Goal: Transaction & Acquisition: Book appointment/travel/reservation

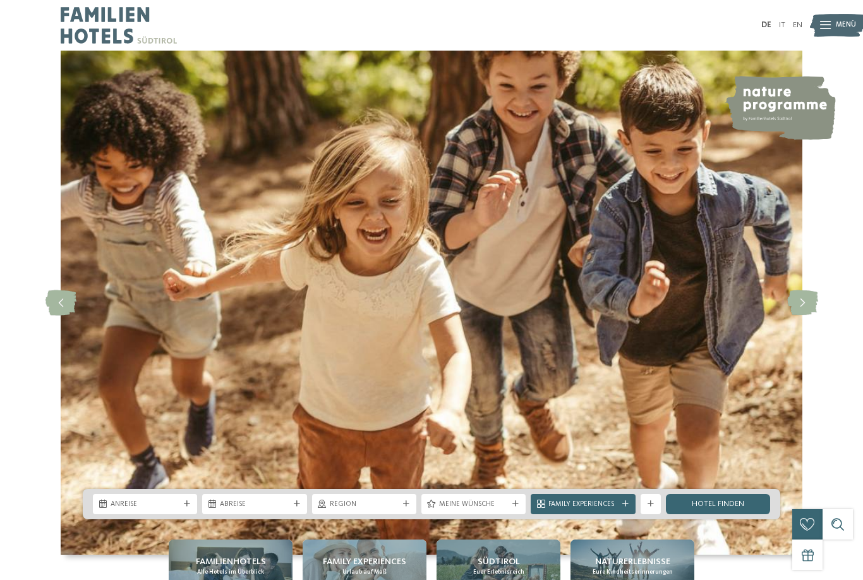
click at [149, 514] on div "Anreise" at bounding box center [145, 504] width 104 height 20
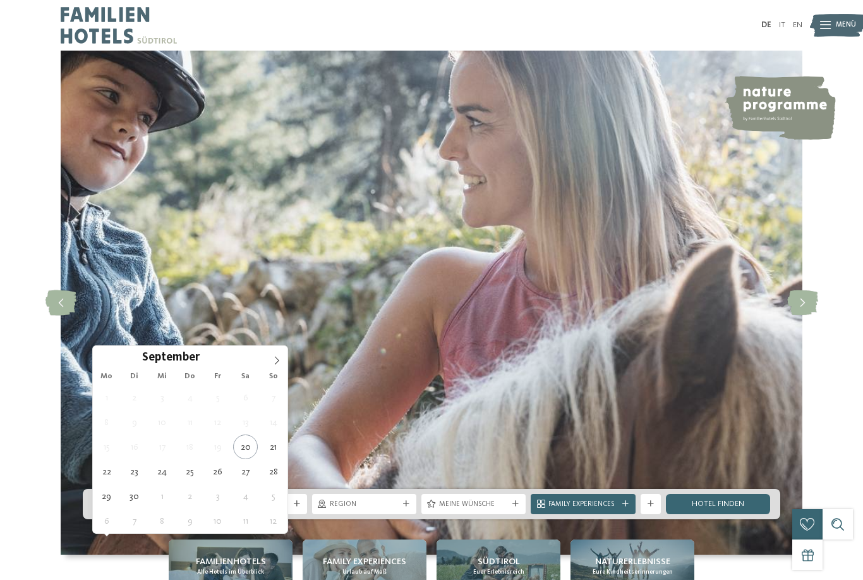
click at [284, 359] on span at bounding box center [276, 356] width 21 height 21
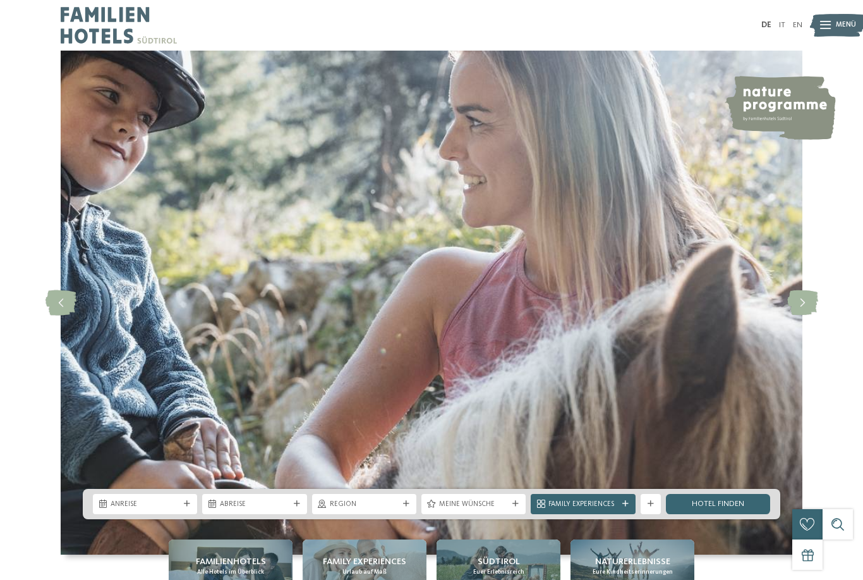
click at [288, 358] on img at bounding box center [432, 303] width 742 height 504
click at [161, 514] on div "Anreise" at bounding box center [145, 504] width 104 height 20
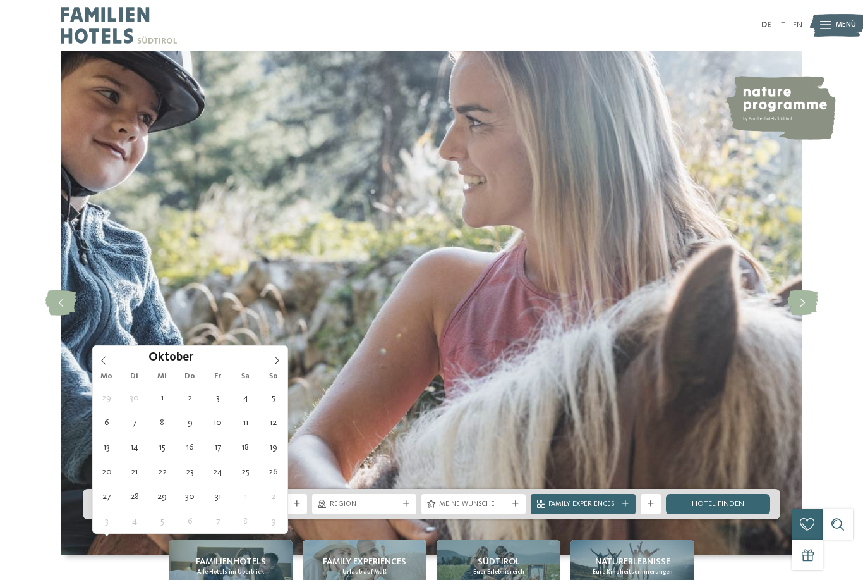
click at [283, 365] on span at bounding box center [276, 356] width 21 height 21
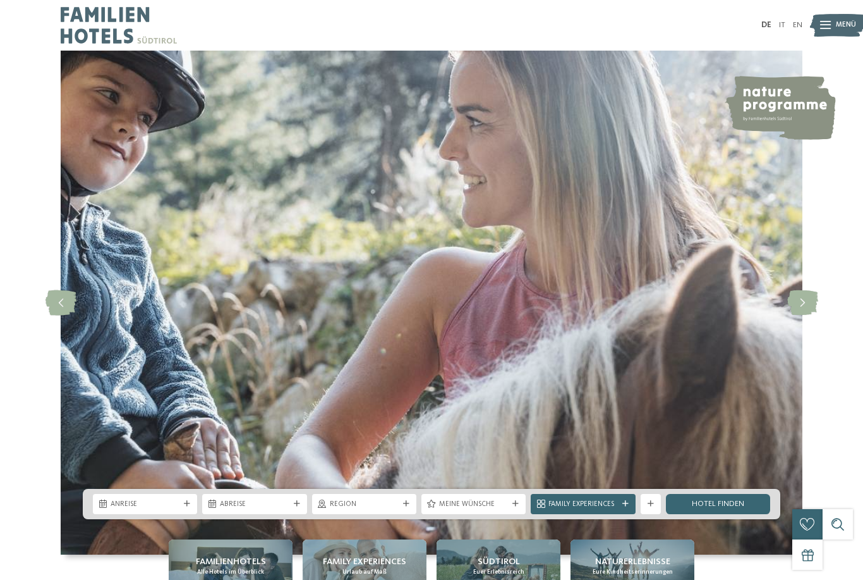
click at [289, 360] on img at bounding box center [432, 303] width 742 height 504
click at [149, 514] on div "Anreise" at bounding box center [145, 504] width 104 height 20
click at [292, 356] on img at bounding box center [432, 303] width 742 height 504
click at [146, 514] on div "Anreise" at bounding box center [145, 504] width 104 height 20
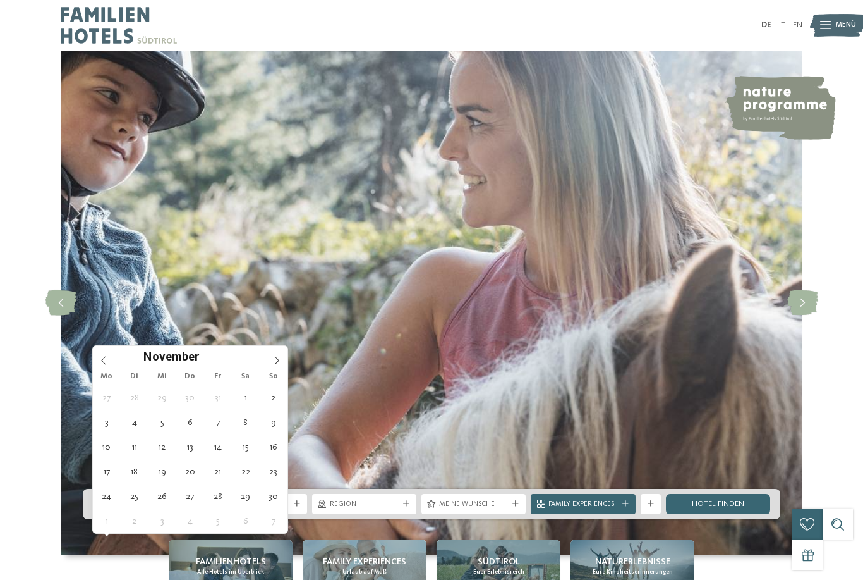
click at [286, 355] on span at bounding box center [276, 356] width 21 height 21
click at [279, 348] on span at bounding box center [276, 356] width 21 height 21
type input "****"
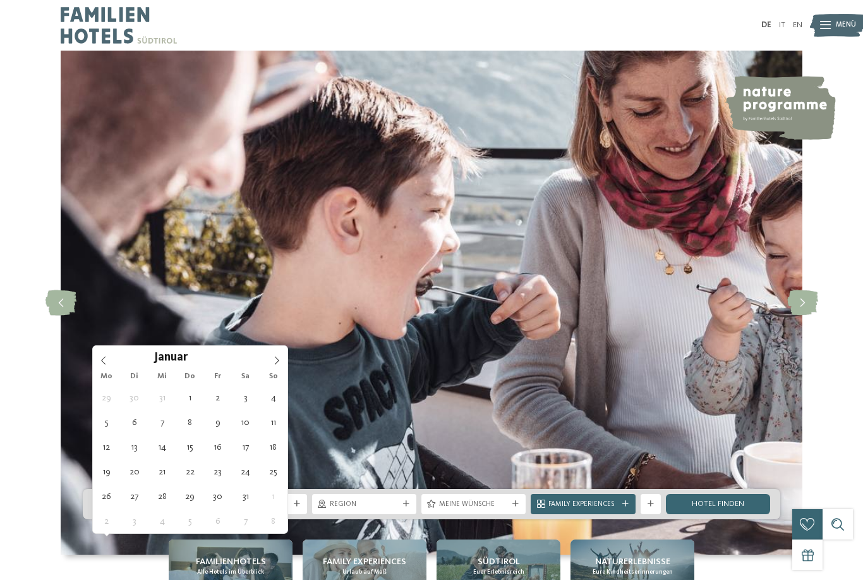
click at [279, 352] on span at bounding box center [276, 356] width 21 height 21
click at [282, 352] on span at bounding box center [276, 356] width 21 height 21
click at [276, 357] on icon at bounding box center [276, 360] width 9 height 9
click at [278, 355] on span at bounding box center [276, 356] width 21 height 21
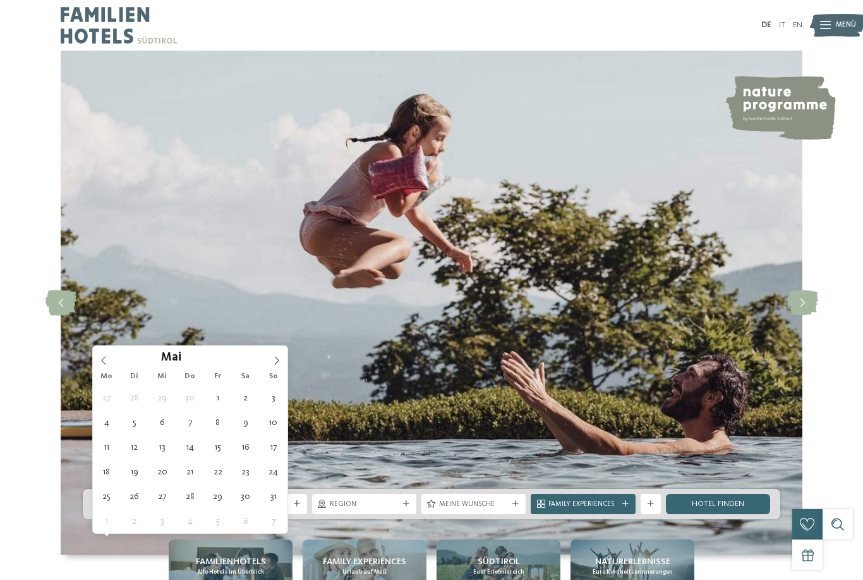
click at [276, 352] on span at bounding box center [276, 356] width 21 height 21
click at [273, 352] on span at bounding box center [276, 356] width 21 height 21
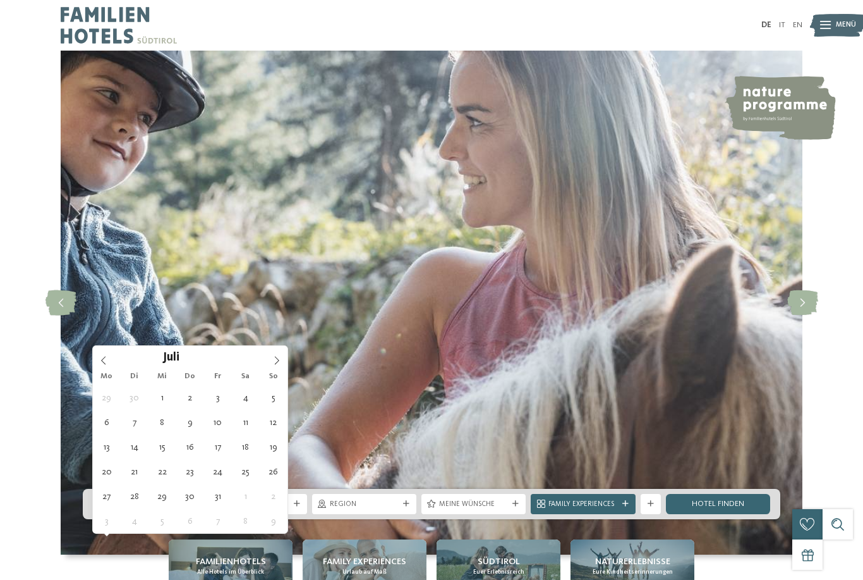
type div "12.07.2026"
type input "****"
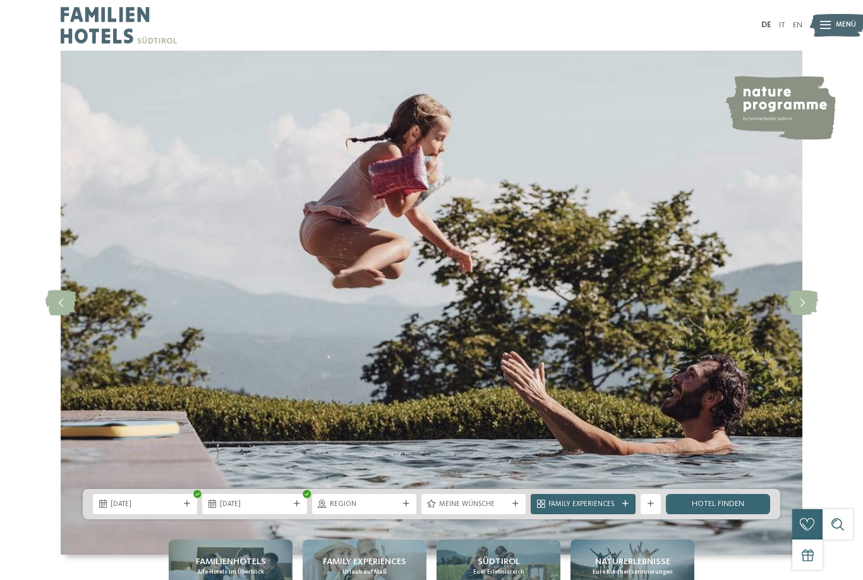
click at [154, 514] on div "12.07.2026" at bounding box center [145, 504] width 104 height 20
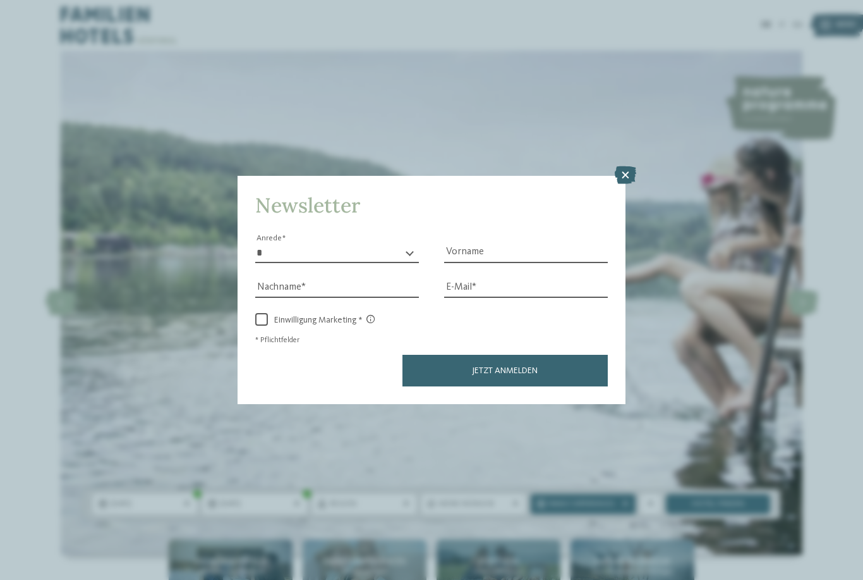
click at [284, 514] on div "12.07.2026" at bounding box center [254, 504] width 104 height 20
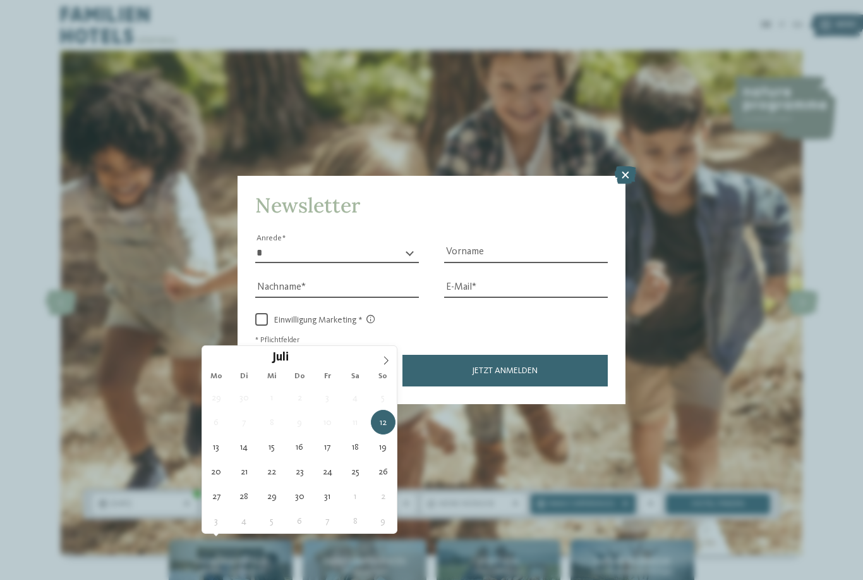
type div "19.07.2026"
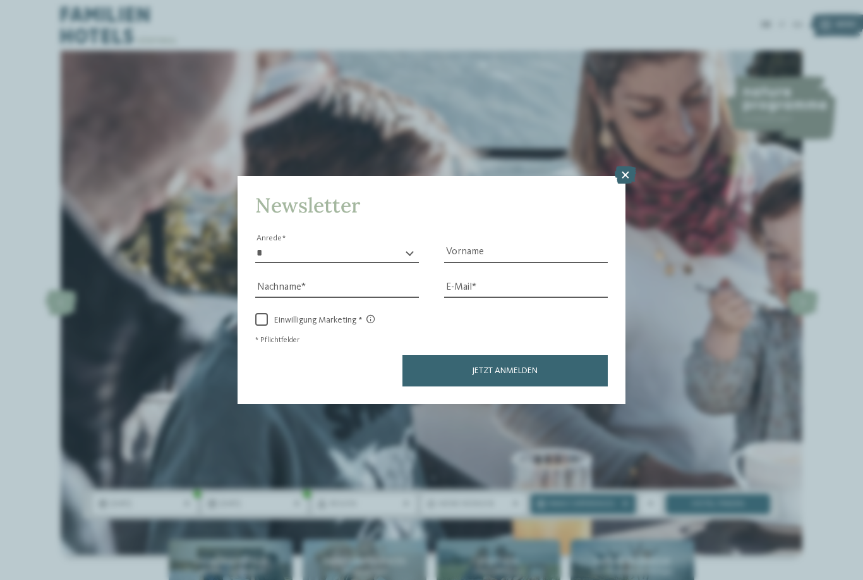
click at [363, 509] on span "Region" at bounding box center [364, 504] width 69 height 10
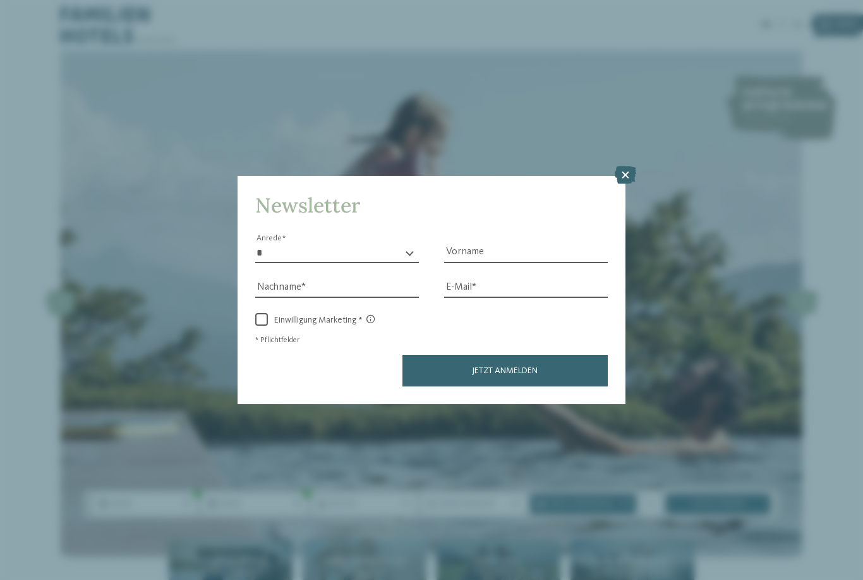
click at [624, 166] on icon at bounding box center [625, 175] width 21 height 18
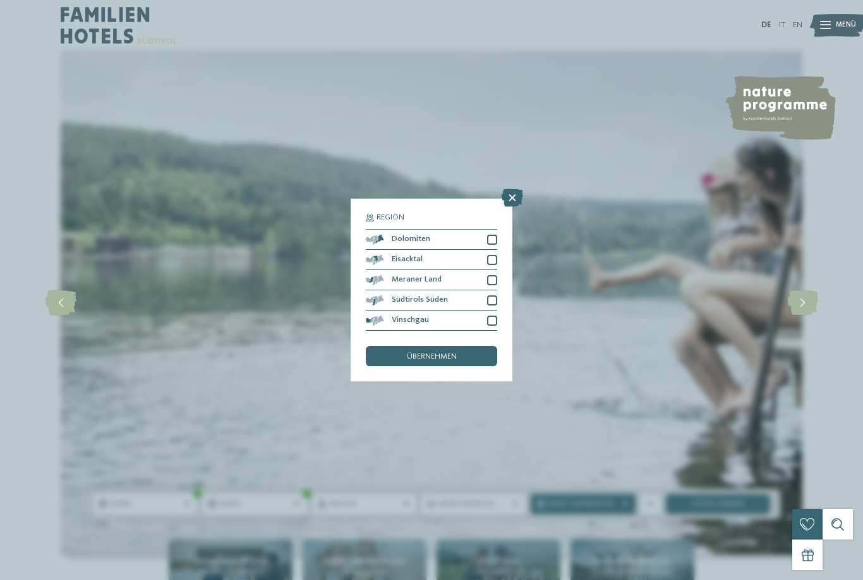
click at [435, 270] on div "Meraner Land" at bounding box center [431, 280] width 131 height 20
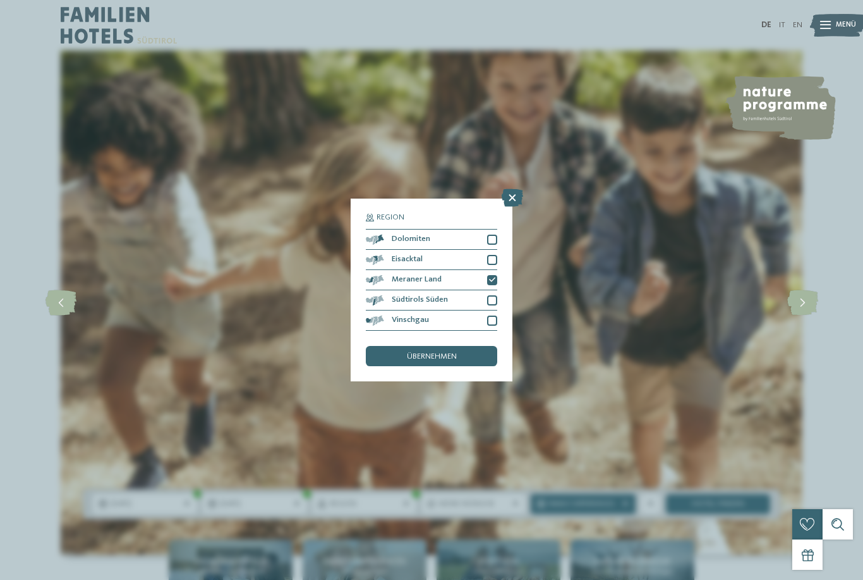
click at [496, 295] on div at bounding box center [492, 300] width 10 height 10
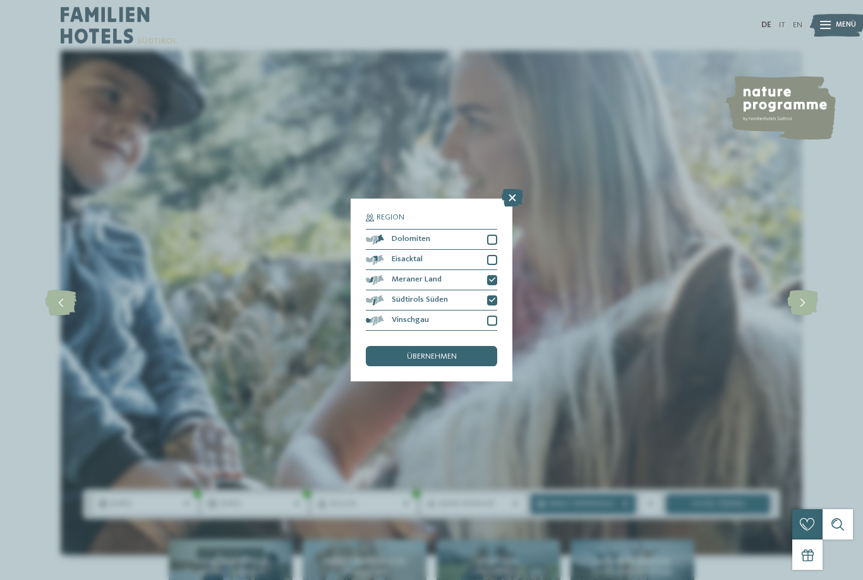
click at [477, 514] on div "Meine Wünsche" at bounding box center [474, 504] width 104 height 20
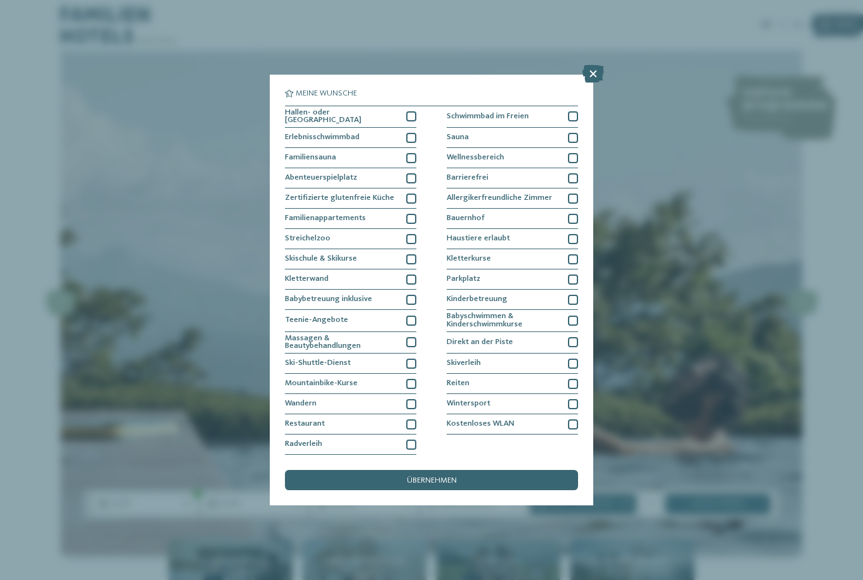
click at [574, 111] on div at bounding box center [573, 116] width 10 height 10
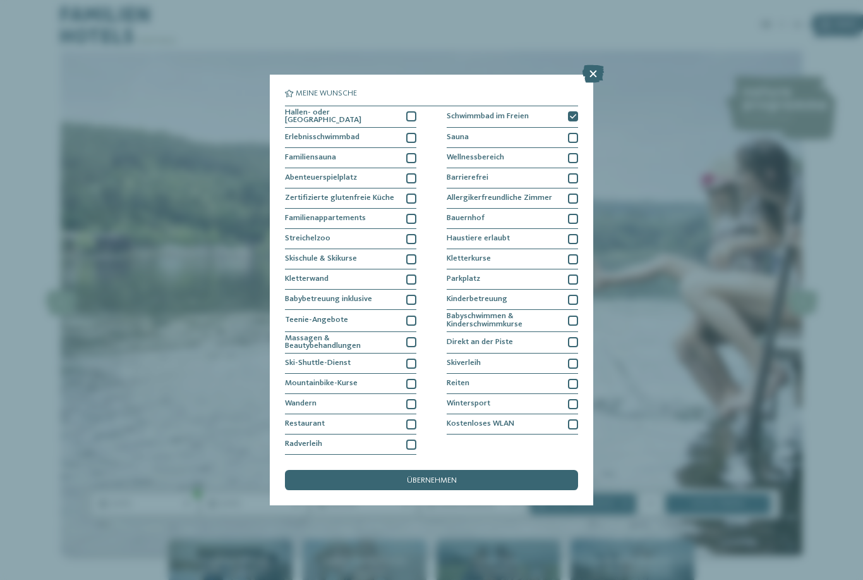
click at [576, 234] on div at bounding box center [573, 239] width 10 height 10
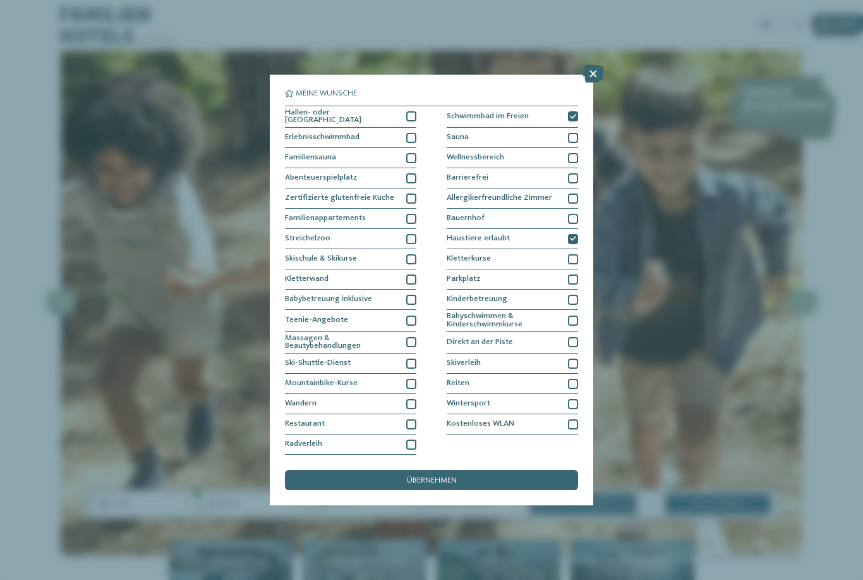
click at [577, 274] on div at bounding box center [573, 279] width 10 height 10
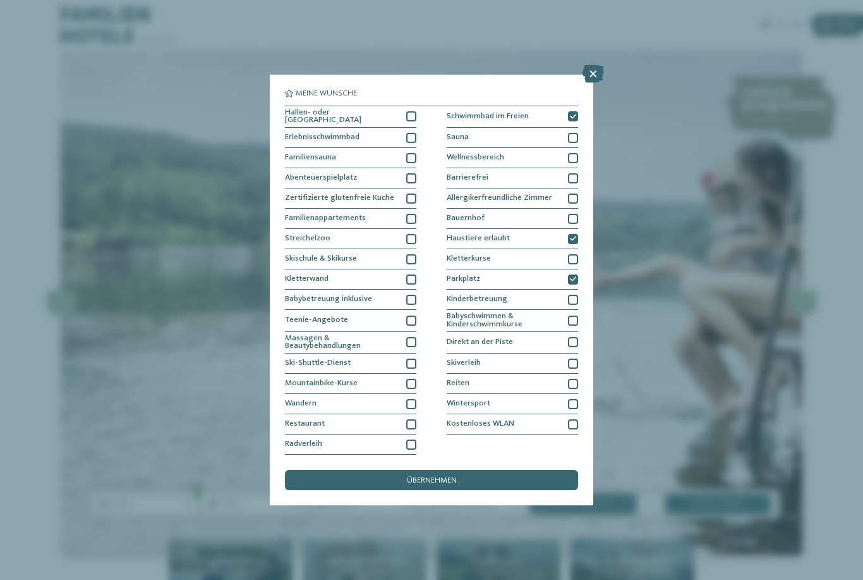
click at [414, 214] on div at bounding box center [411, 219] width 10 height 10
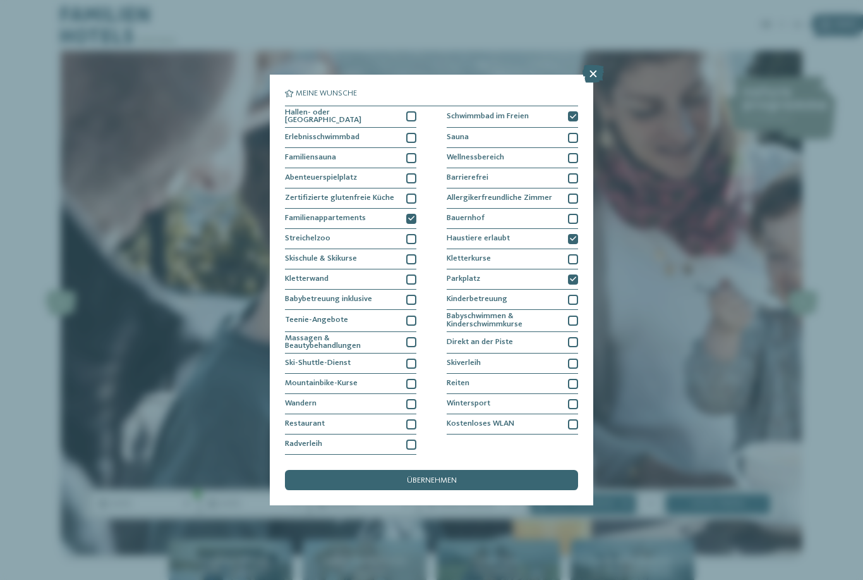
click at [428, 470] on div "übernehmen" at bounding box center [431, 480] width 293 height 20
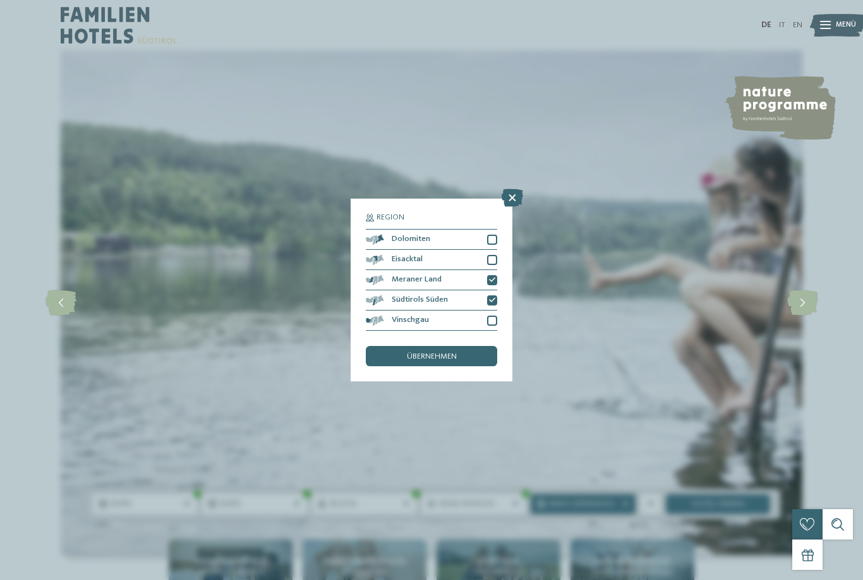
click at [434, 346] on div "übernehmen" at bounding box center [431, 356] width 131 height 20
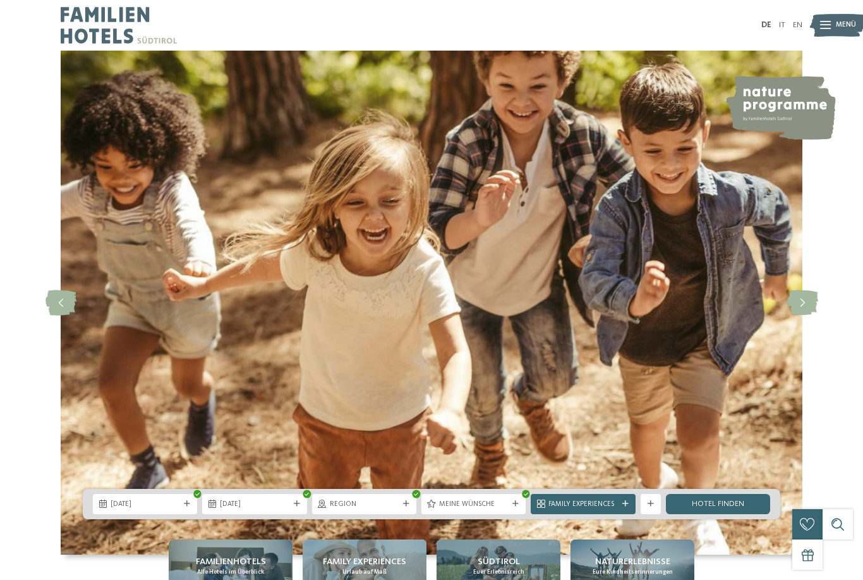
click at [581, 509] on span "Family Experiences" at bounding box center [583, 504] width 69 height 10
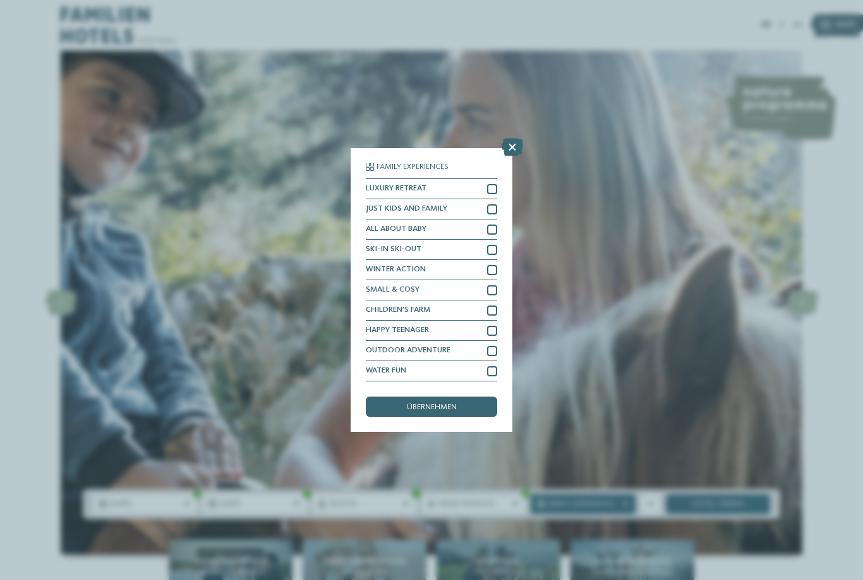
click at [862, 374] on div "Family Experiences LUXURY RETREAT JUST KIDS AND FAMILY" at bounding box center [431, 290] width 863 height 580
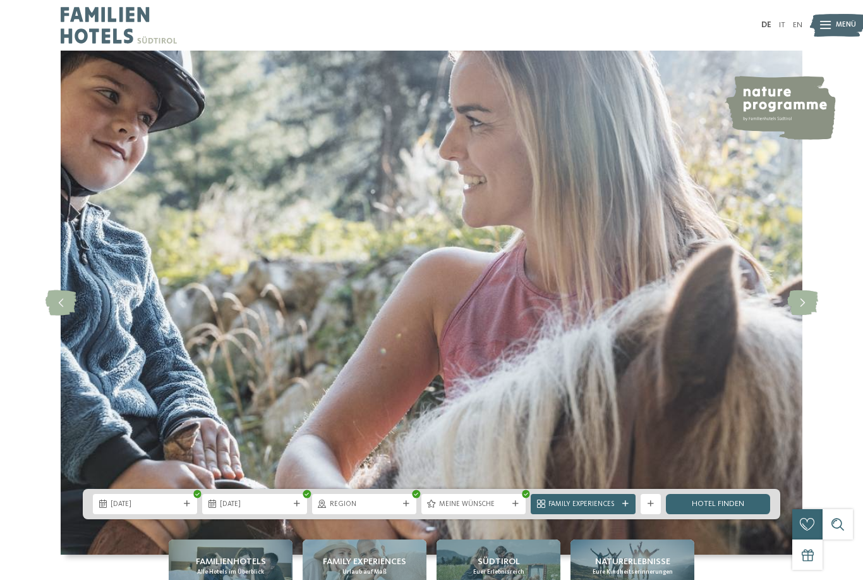
click at [576, 514] on div "Family Experiences" at bounding box center [583, 504] width 104 height 20
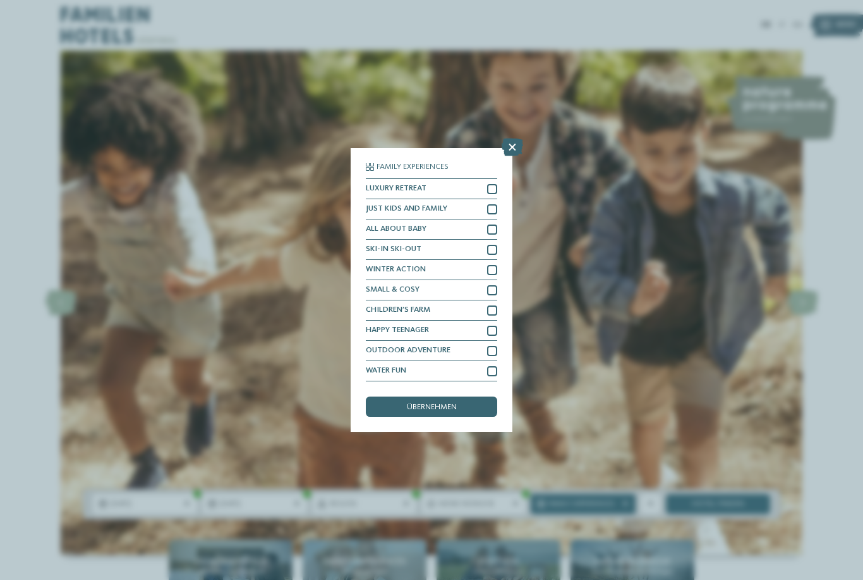
click at [518, 138] on icon at bounding box center [512, 147] width 21 height 18
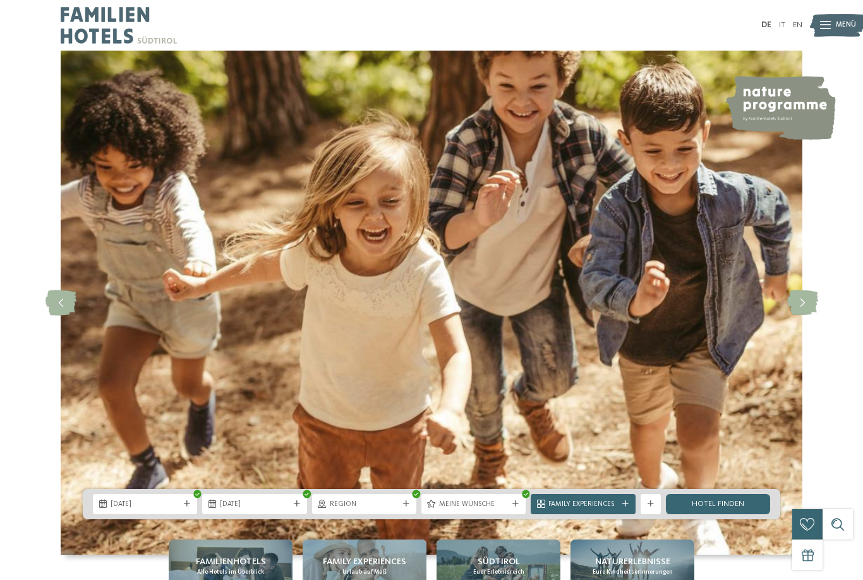
click at [717, 514] on link "Hotel finden" at bounding box center [718, 504] width 104 height 20
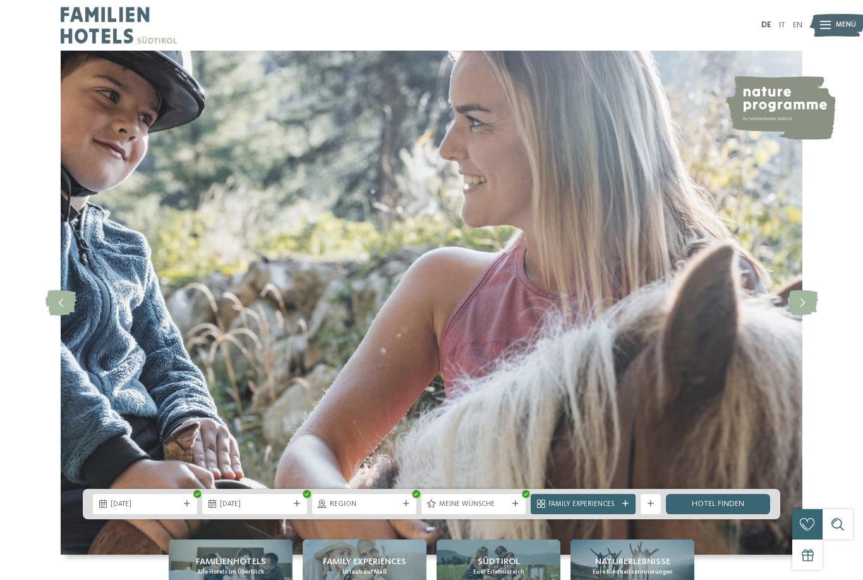
click at [727, 514] on link "Hotel finden" at bounding box center [718, 504] width 104 height 20
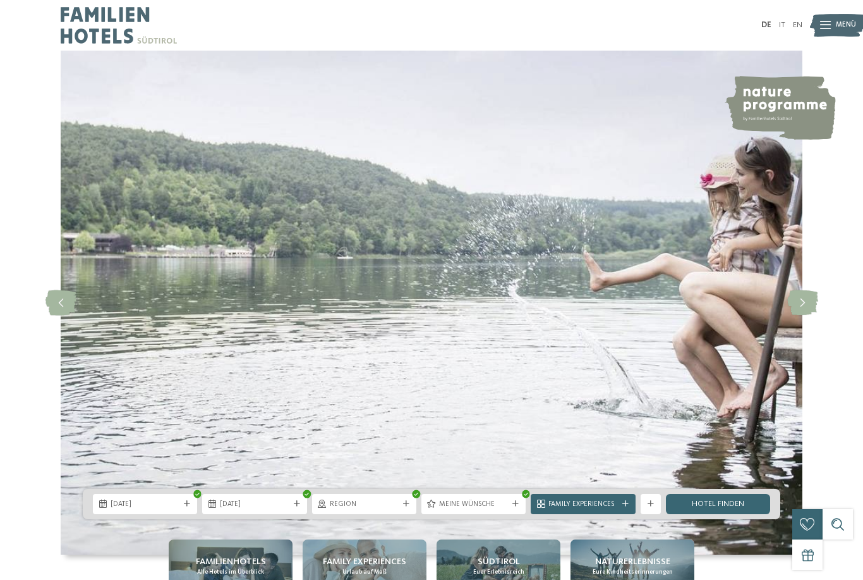
click at [389, 514] on div "Region" at bounding box center [364, 504] width 104 height 20
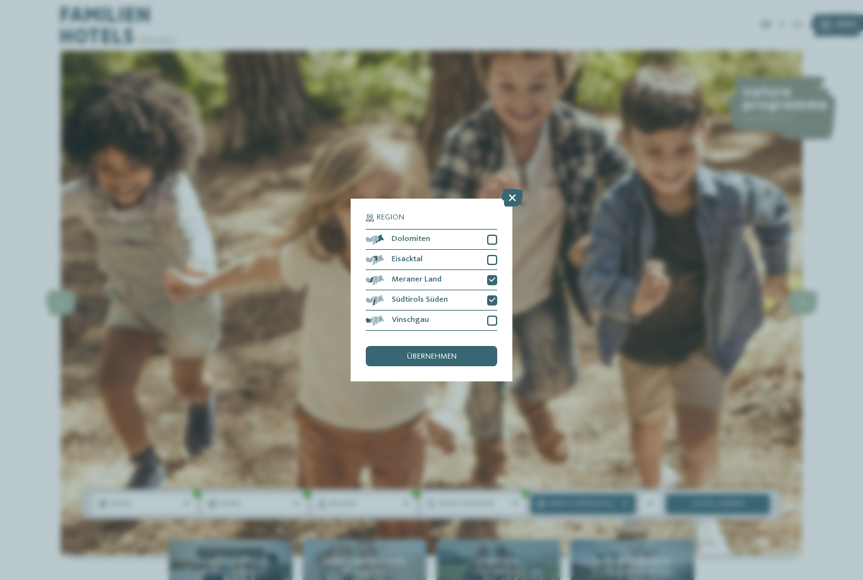
click at [495, 275] on div at bounding box center [492, 280] width 10 height 10
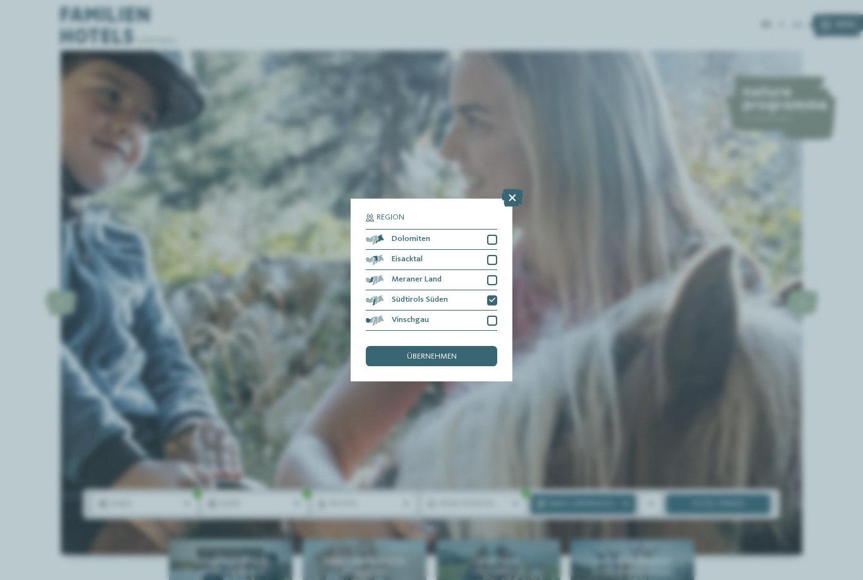
click at [432, 353] on span "übernehmen" at bounding box center [432, 357] width 50 height 8
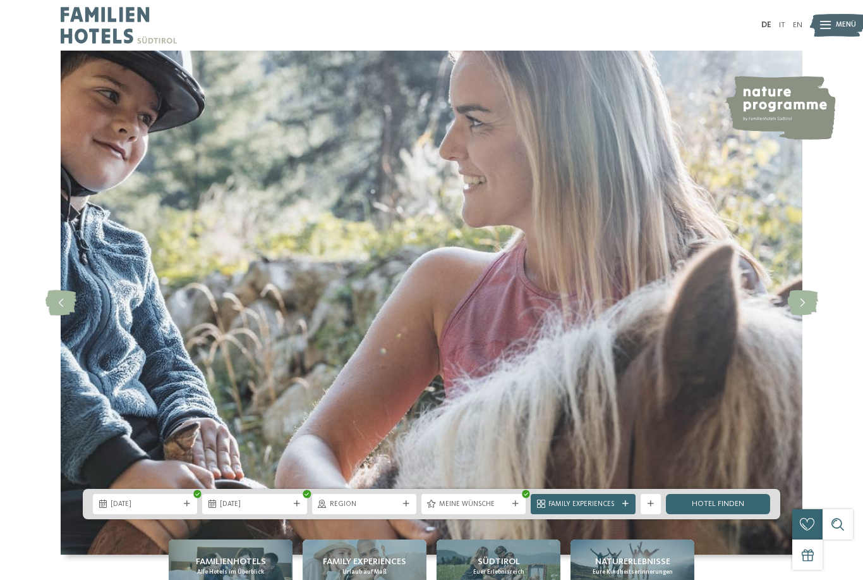
click at [716, 514] on link "Hotel finden" at bounding box center [718, 504] width 104 height 20
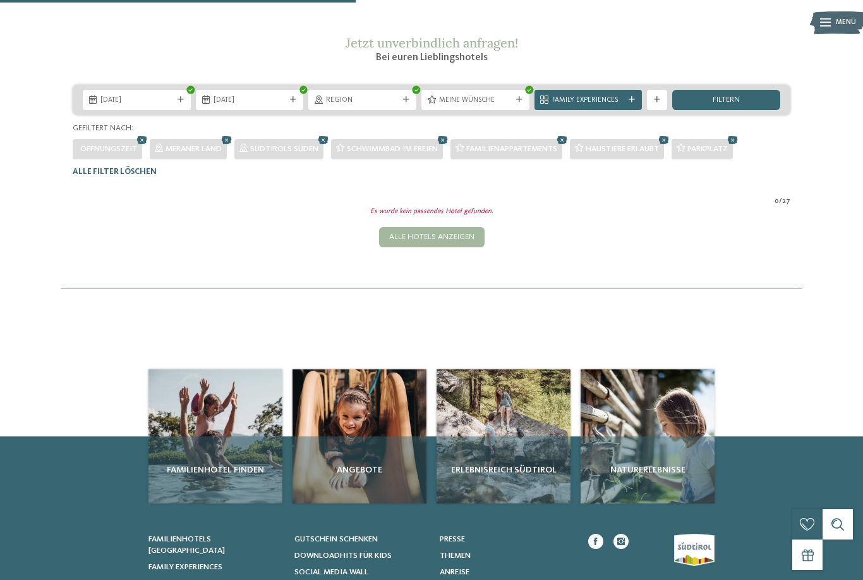
scroll to position [144, 0]
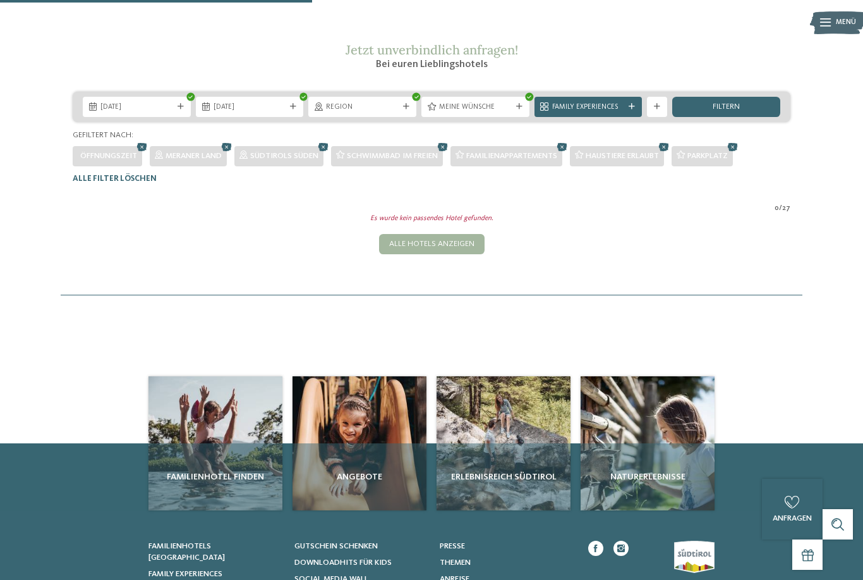
click at [429, 254] on div "Alle Hotels anzeigen" at bounding box center [432, 244] width 106 height 20
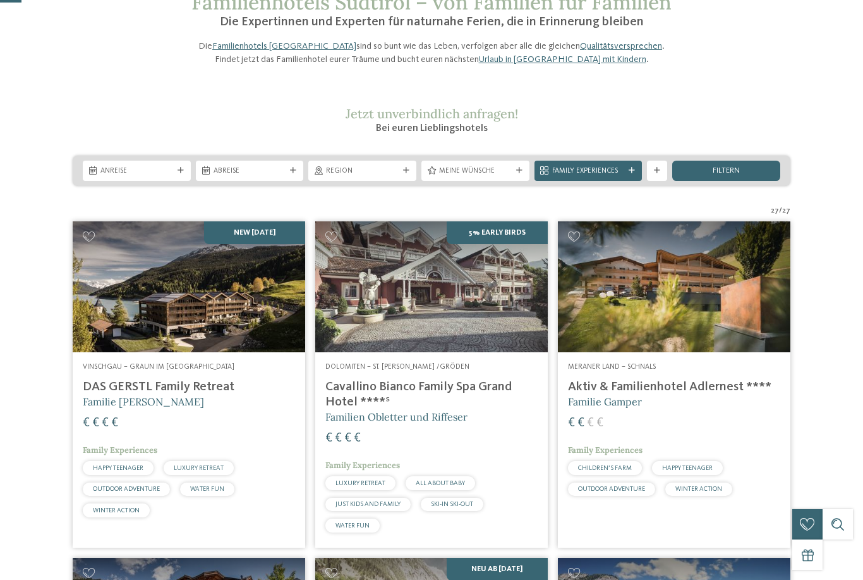
scroll to position [0, 0]
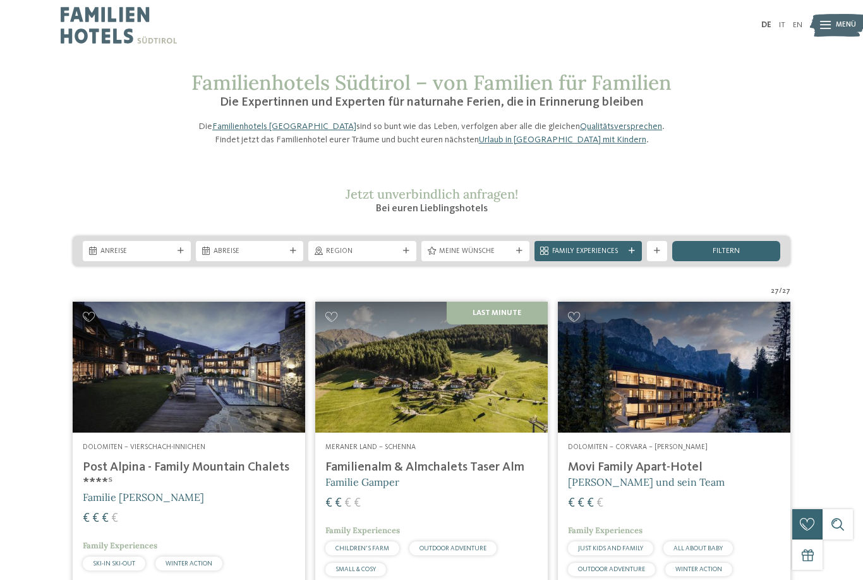
click at [150, 257] on span "Anreise" at bounding box center [136, 251] width 73 height 10
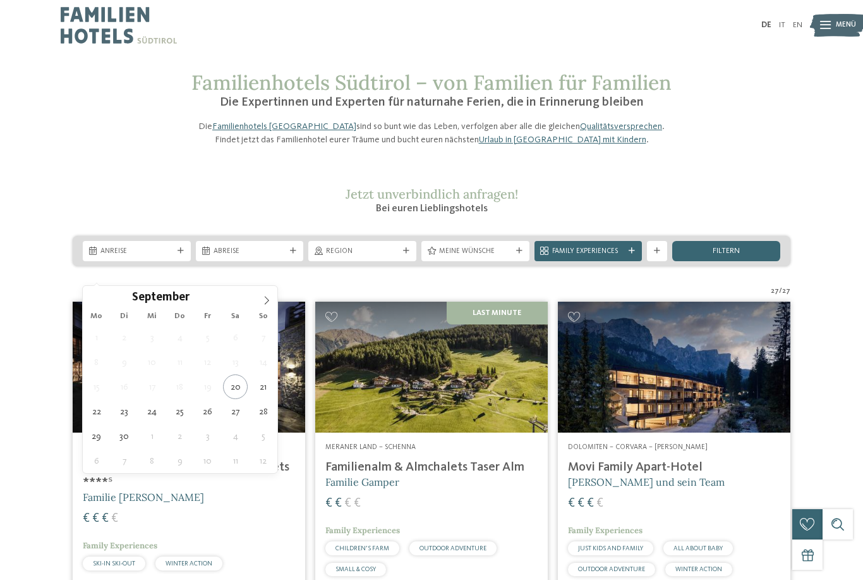
click at [272, 300] on span at bounding box center [266, 296] width 21 height 21
click at [272, 301] on span at bounding box center [266, 296] width 21 height 21
click at [269, 302] on icon at bounding box center [266, 300] width 9 height 9
click at [267, 301] on icon at bounding box center [266, 300] width 9 height 9
type input "****"
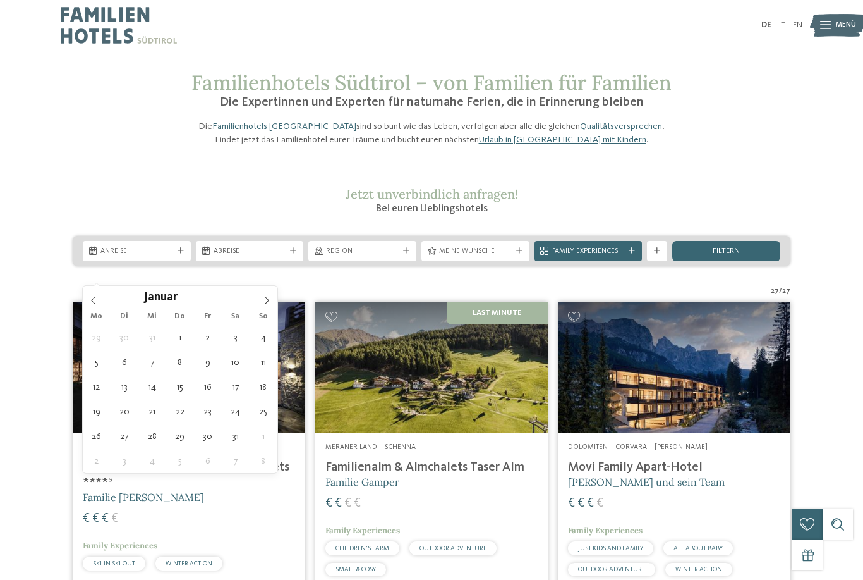
click at [267, 301] on icon at bounding box center [266, 300] width 9 height 9
click at [270, 302] on icon at bounding box center [266, 300] width 9 height 9
click at [270, 301] on icon at bounding box center [266, 300] width 9 height 9
click at [270, 305] on span at bounding box center [266, 296] width 21 height 21
click at [267, 305] on icon at bounding box center [266, 300] width 9 height 9
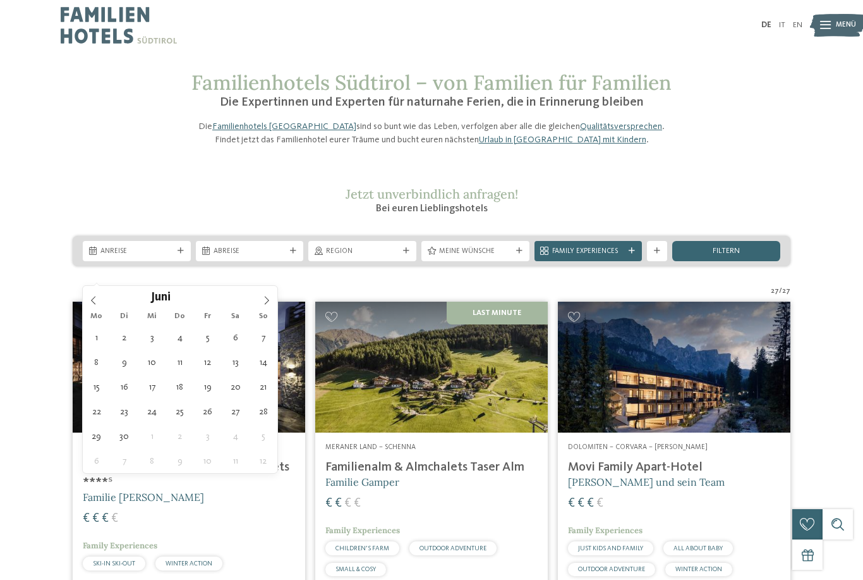
click at [266, 300] on icon at bounding box center [266, 300] width 9 height 9
type div "12.07.2026"
type input "****"
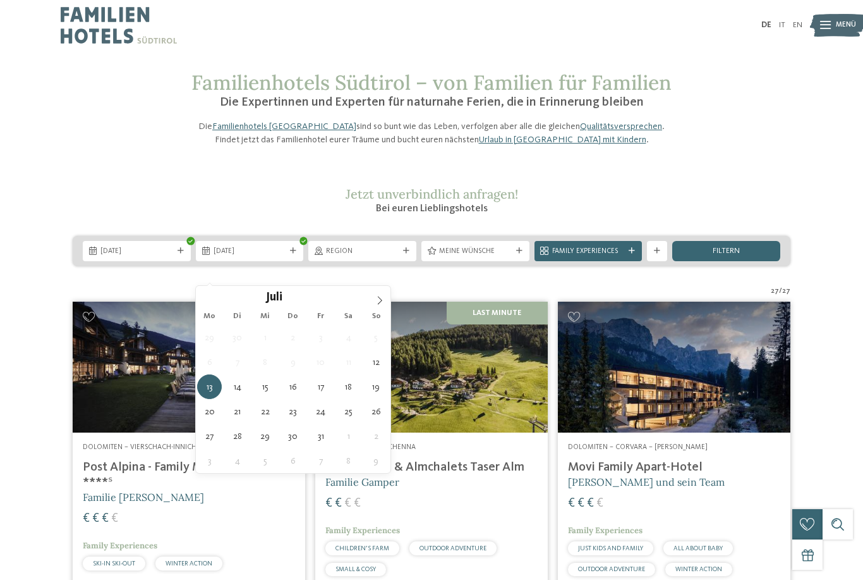
click at [279, 257] on span "13.07.2026" at bounding box center [250, 251] width 73 height 10
type div "19.07.2026"
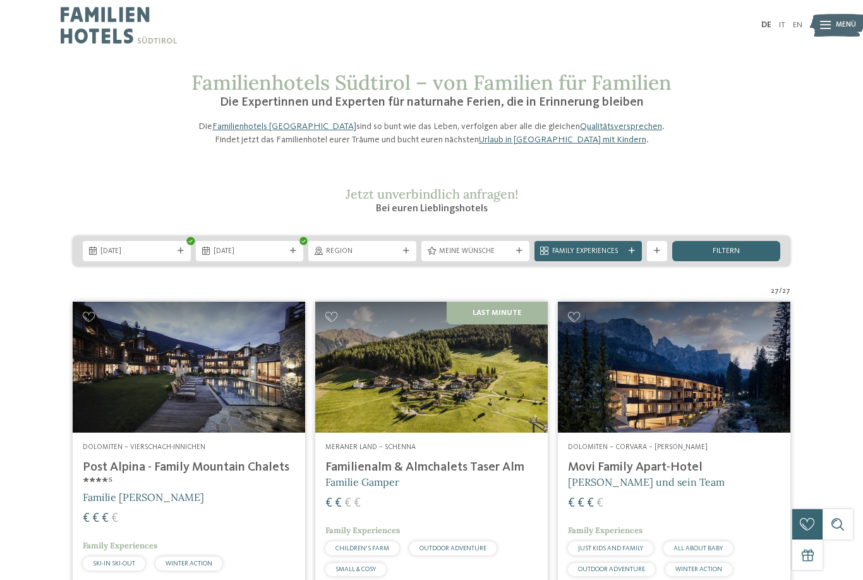
click at [408, 254] on icon at bounding box center [406, 251] width 6 height 6
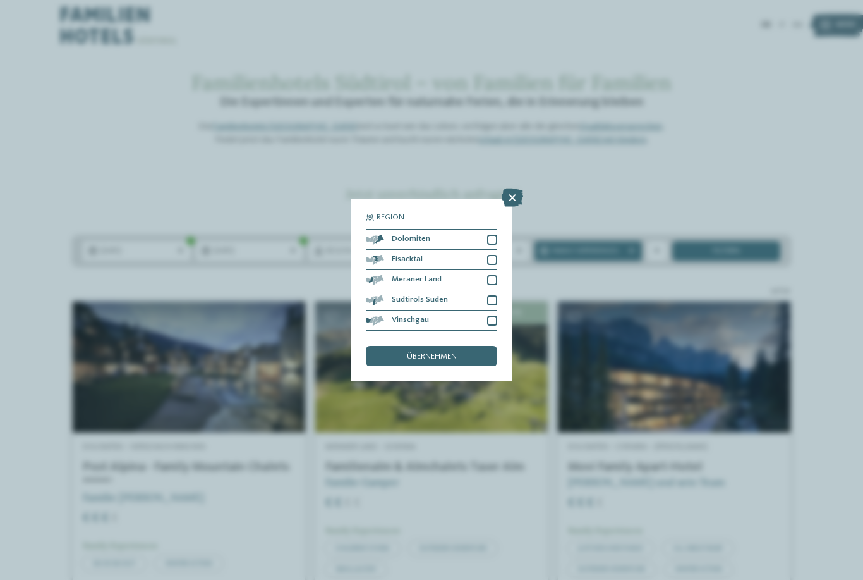
click at [454, 270] on div "Meraner Land" at bounding box center [431, 280] width 131 height 20
click at [432, 353] on span "übernehmen" at bounding box center [432, 357] width 50 height 8
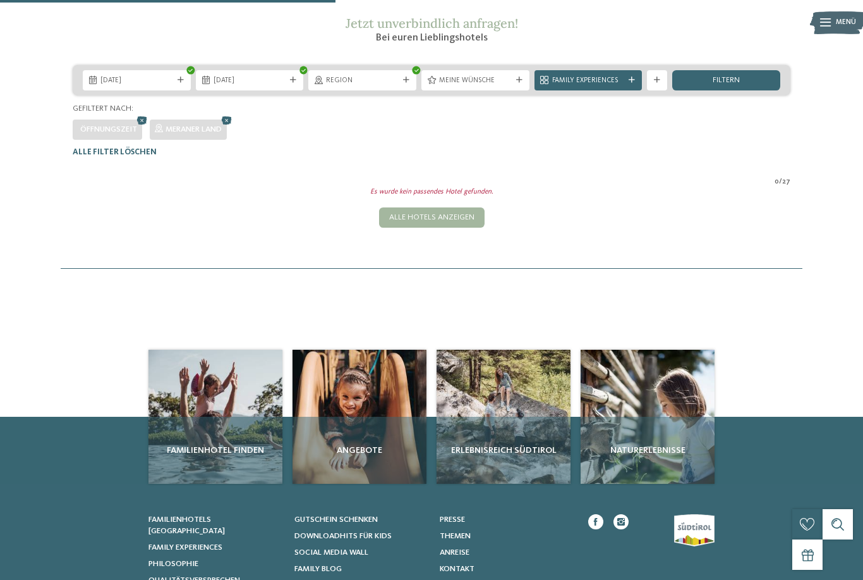
scroll to position [171, 0]
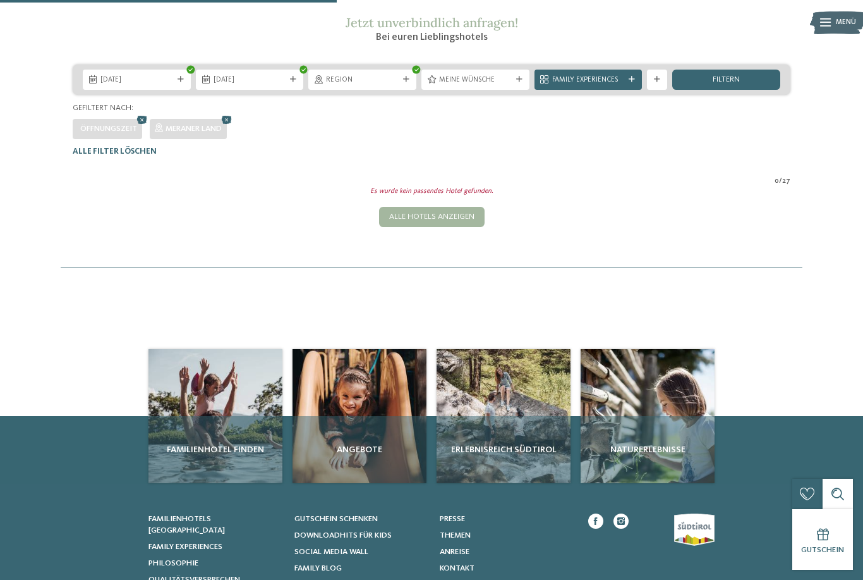
click at [518, 90] on div "Meine Wünsche" at bounding box center [476, 80] width 108 height 20
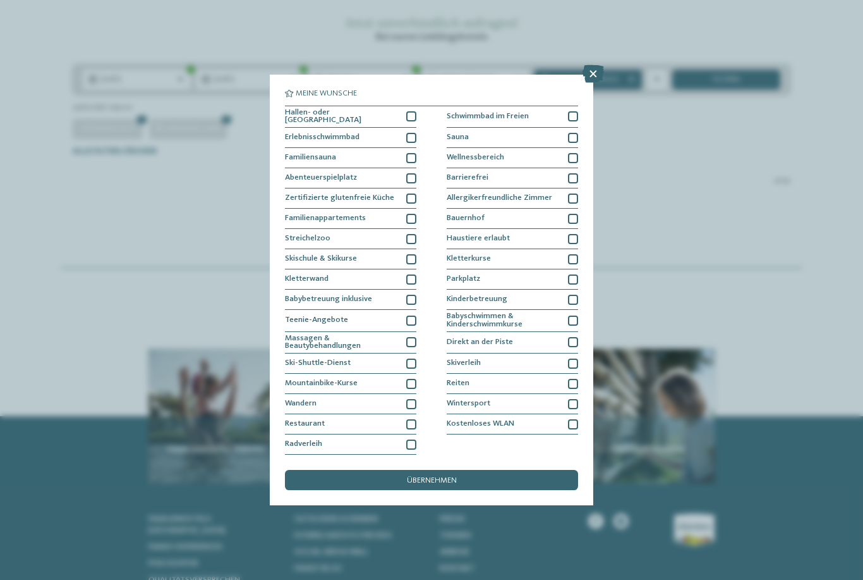
click at [549, 106] on div "Schwimmbad im Freien" at bounding box center [512, 117] width 131 height 22
click at [544, 229] on div "Haustiere erlaubt" at bounding box center [512, 239] width 131 height 20
click at [559, 269] on div "Parkplatz" at bounding box center [512, 279] width 131 height 20
click at [499, 470] on div "übernehmen" at bounding box center [431, 480] width 293 height 20
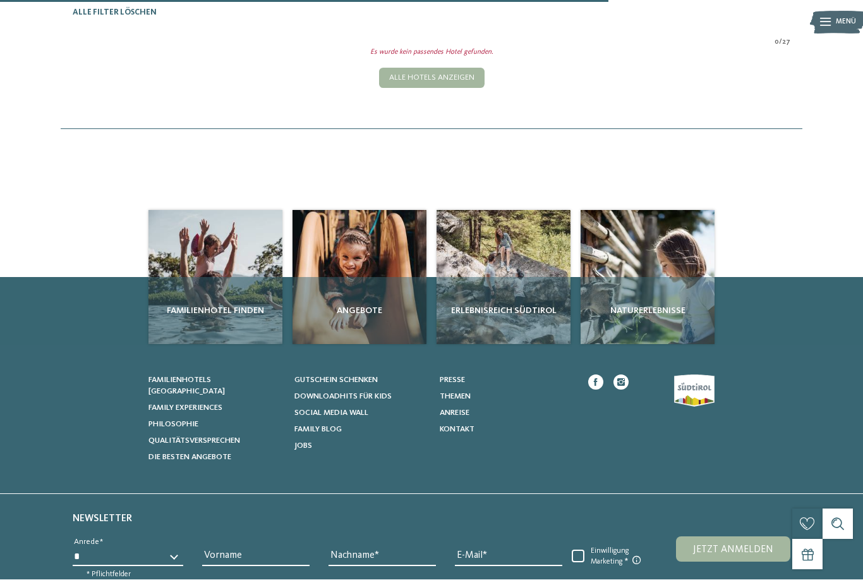
scroll to position [310, 0]
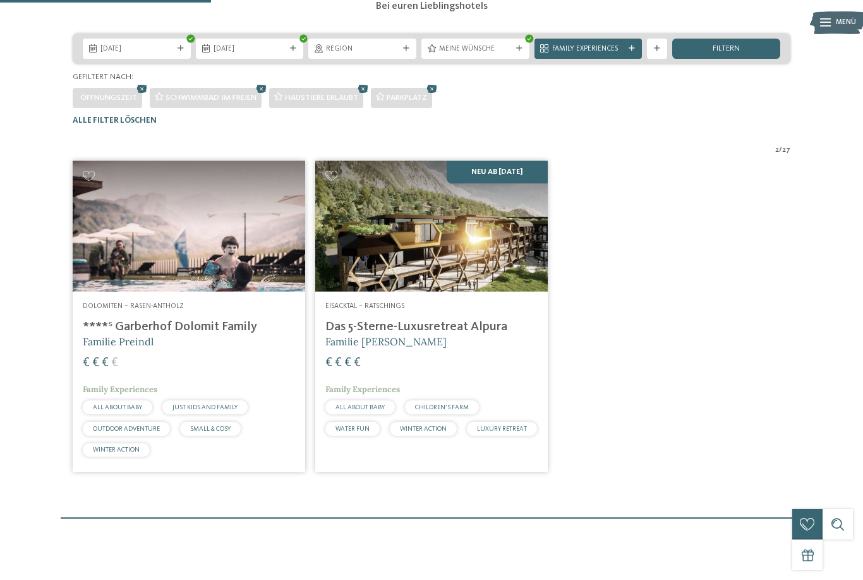
scroll to position [205, 0]
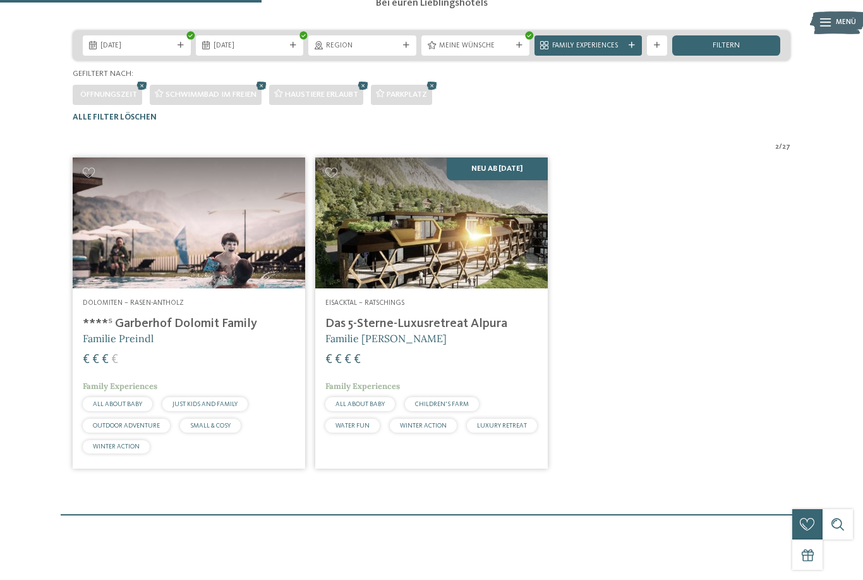
click at [452, 267] on img at bounding box center [431, 222] width 233 height 131
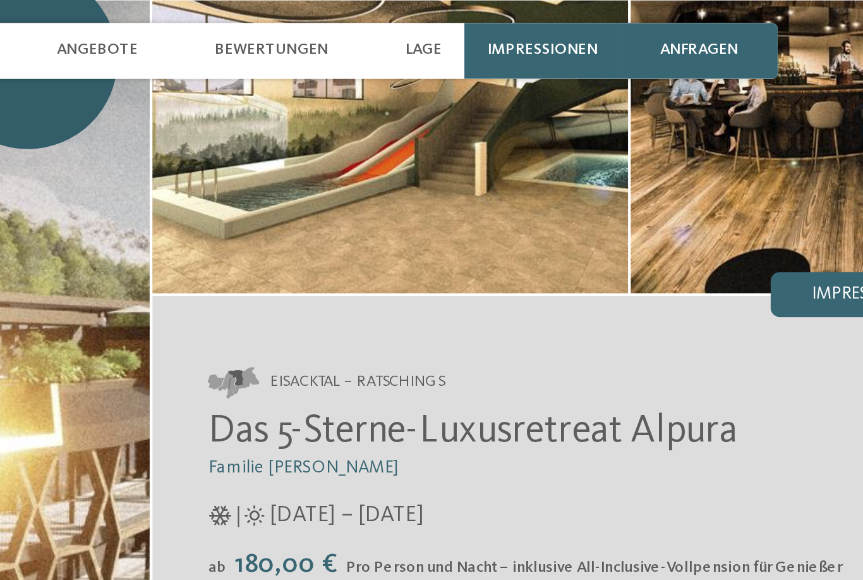
scroll to position [71, 0]
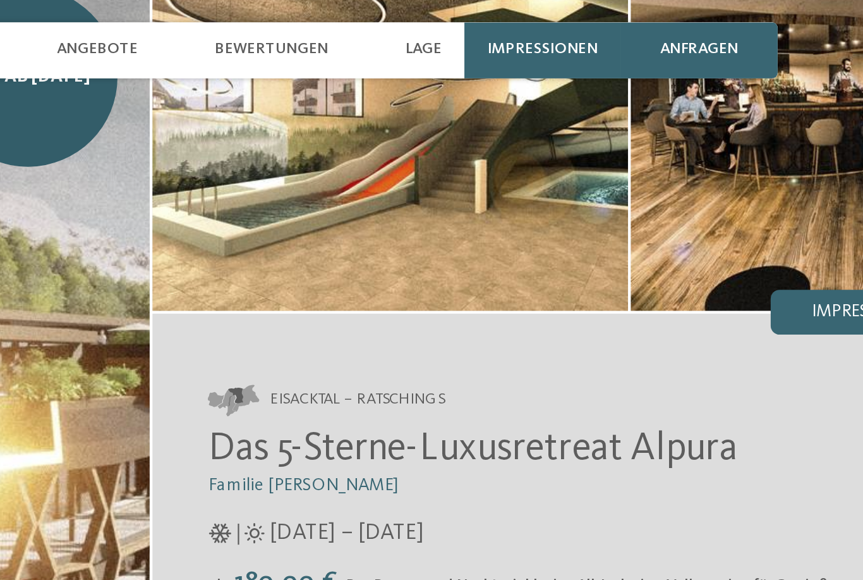
click at [547, 23] on span "Lage" at bounding box center [555, 22] width 16 height 8
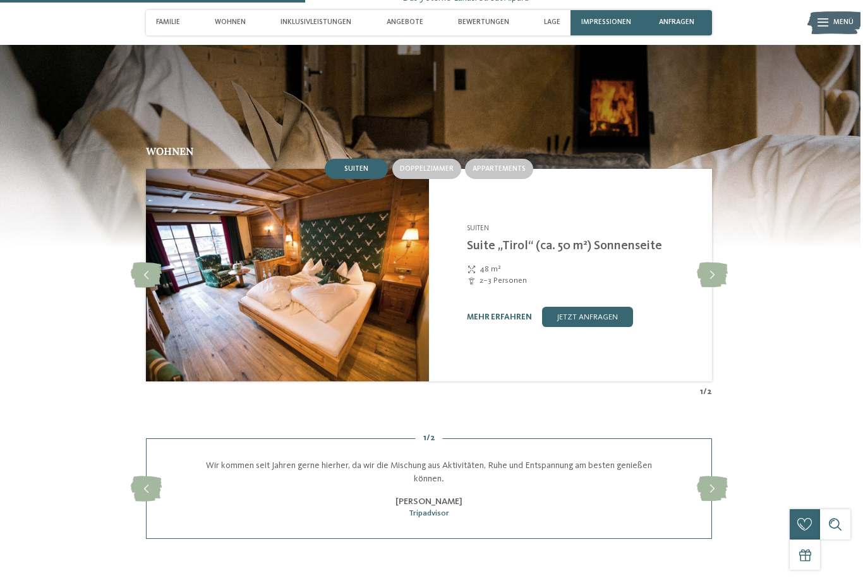
scroll to position [1347, 0]
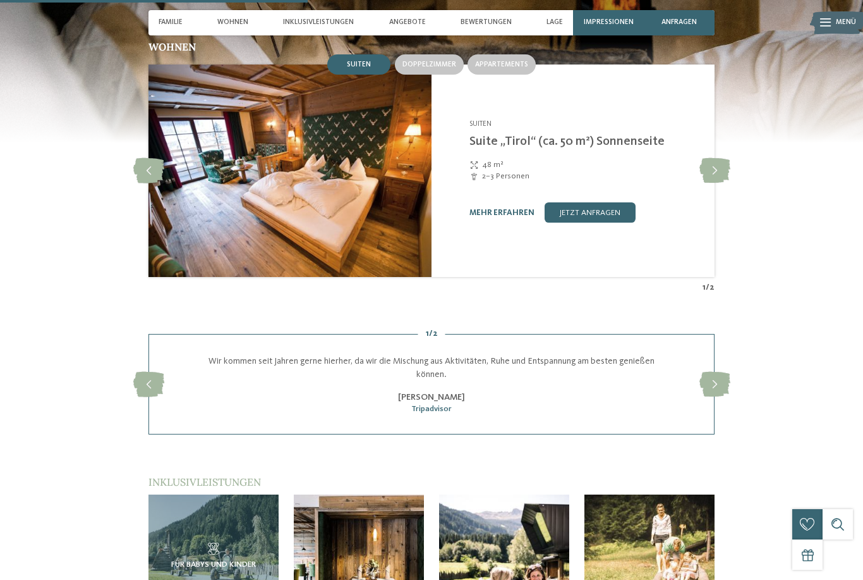
click at [533, 403] on div "[PERSON_NAME]" at bounding box center [432, 397] width 464 height 13
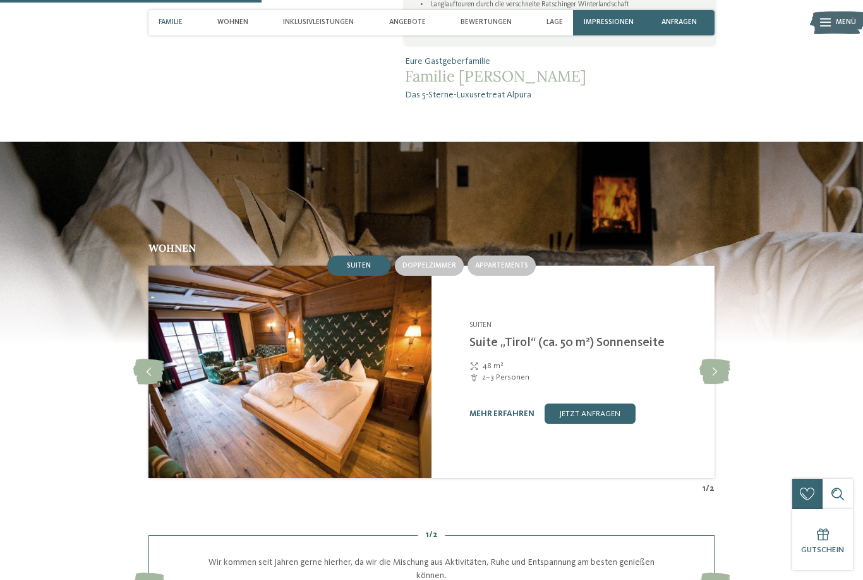
scroll to position [1148, 0]
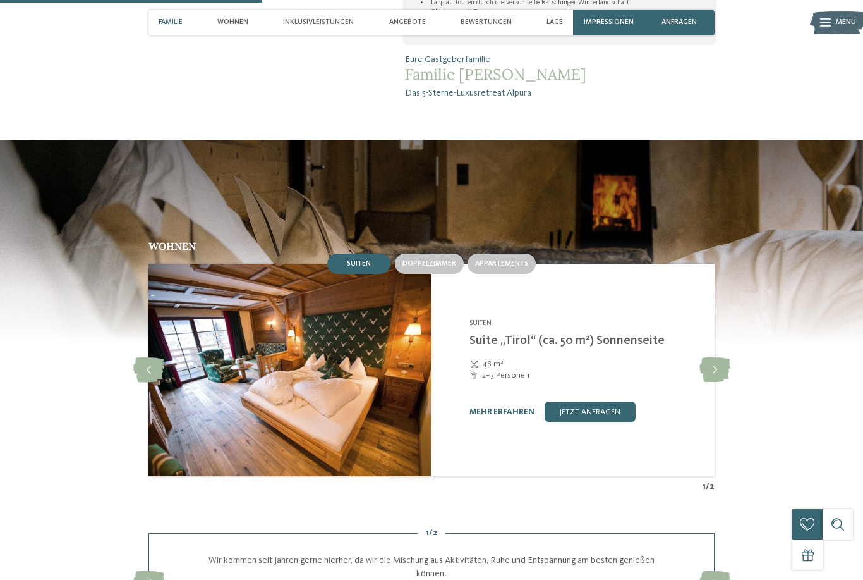
click at [502, 416] on link "mehr erfahren" at bounding box center [502, 412] width 65 height 8
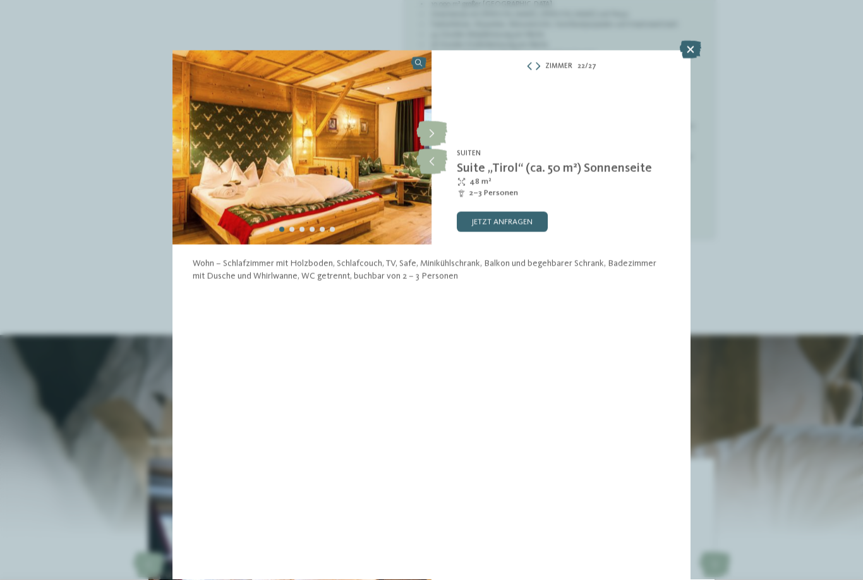
scroll to position [955, 0]
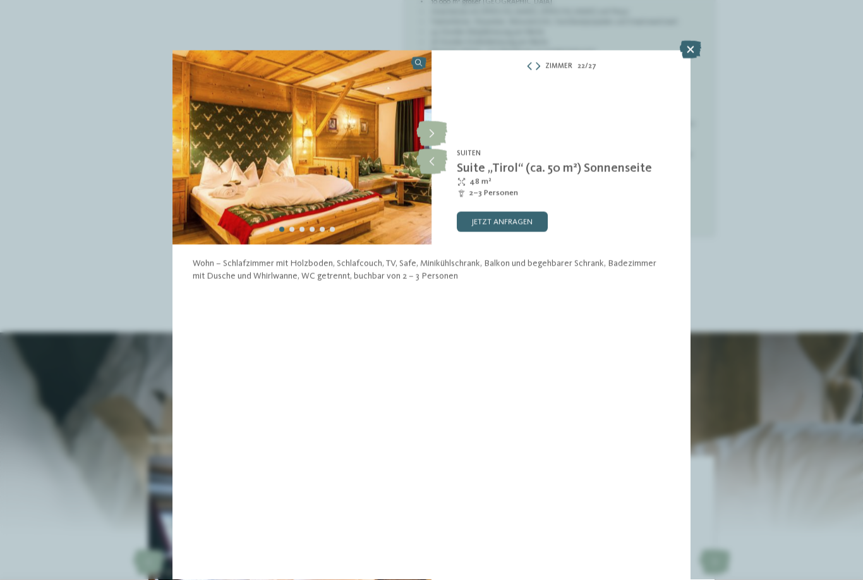
click at [698, 46] on icon at bounding box center [690, 50] width 21 height 18
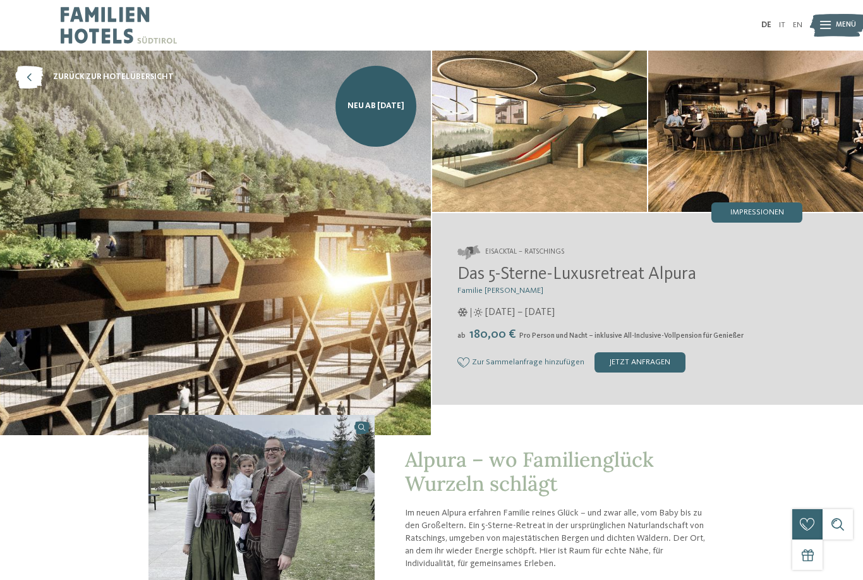
click at [834, 20] on img at bounding box center [838, 25] width 56 height 28
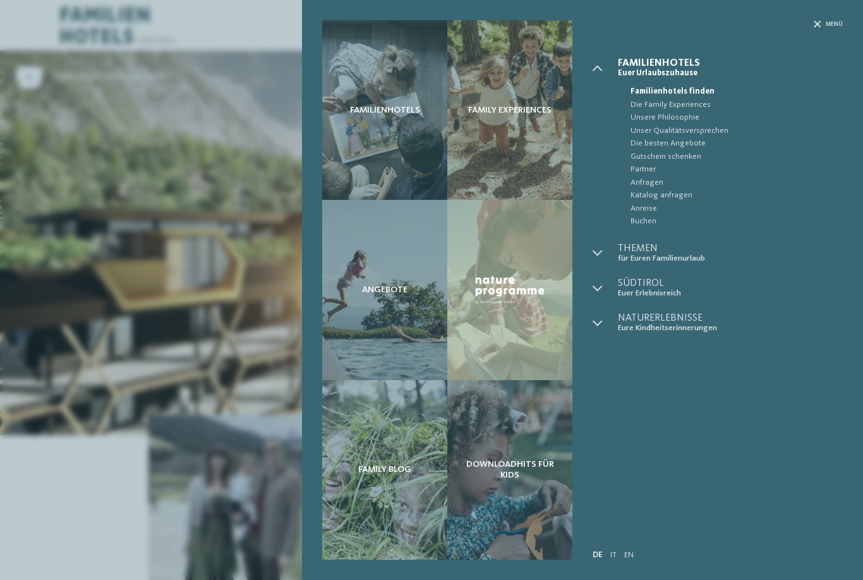
click at [780, 323] on span "Eure Kindheitserinnerungen" at bounding box center [730, 327] width 225 height 9
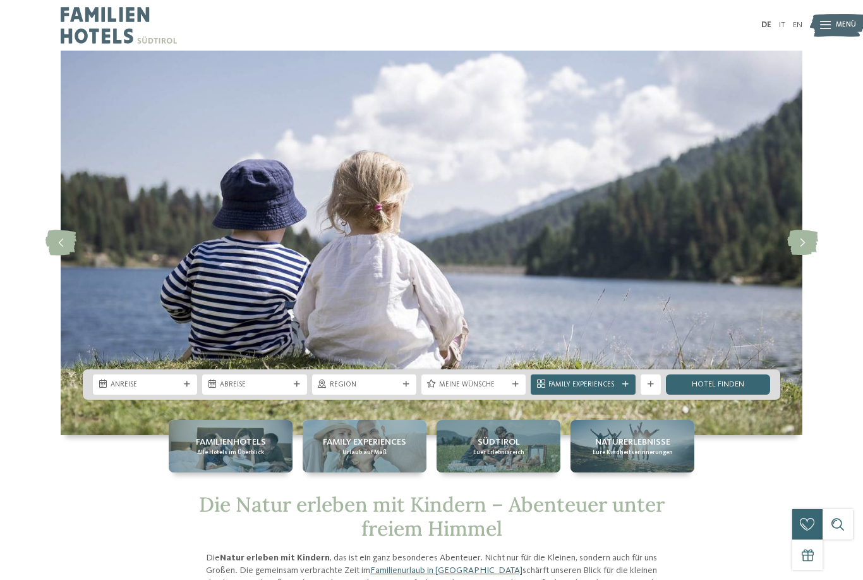
click at [114, 390] on span "Anreise" at bounding box center [145, 385] width 69 height 10
click at [289, 221] on img at bounding box center [432, 243] width 742 height 384
click at [145, 390] on span "Anreise" at bounding box center [145, 385] width 69 height 10
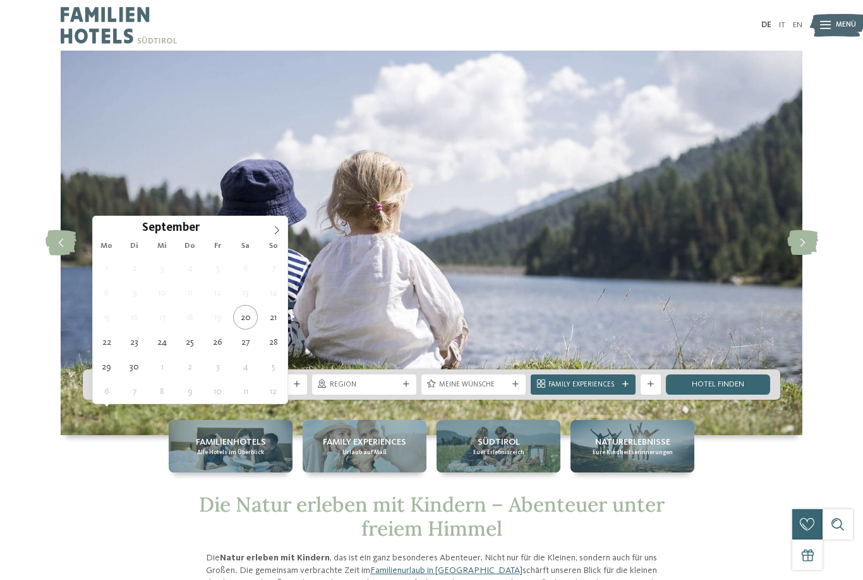
click at [283, 230] on span at bounding box center [276, 226] width 21 height 21
click at [283, 228] on span at bounding box center [276, 226] width 21 height 21
click at [282, 228] on span at bounding box center [276, 226] width 21 height 21
click at [281, 228] on icon at bounding box center [276, 230] width 9 height 9
type input "****"
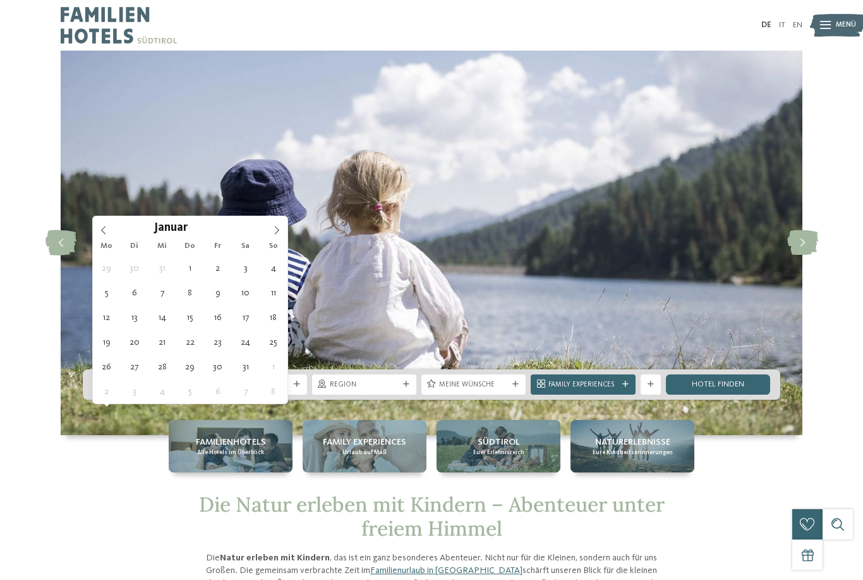
click at [283, 226] on span at bounding box center [276, 226] width 21 height 21
click at [281, 226] on span at bounding box center [276, 226] width 21 height 21
click at [278, 226] on span at bounding box center [276, 226] width 21 height 21
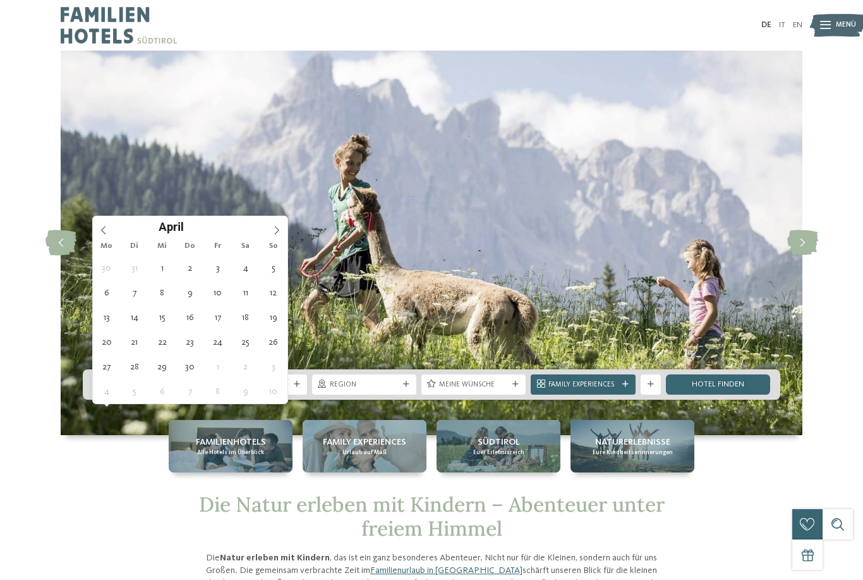
click at [280, 229] on icon at bounding box center [276, 230] width 9 height 9
click at [277, 233] on icon at bounding box center [277, 230] width 4 height 8
click at [277, 231] on icon at bounding box center [276, 230] width 9 height 9
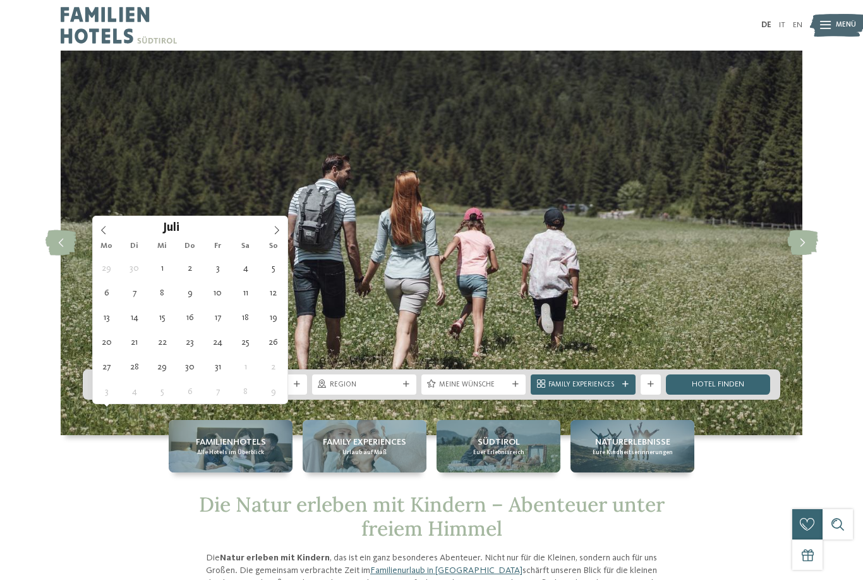
type div "12.07.2026"
type input "****"
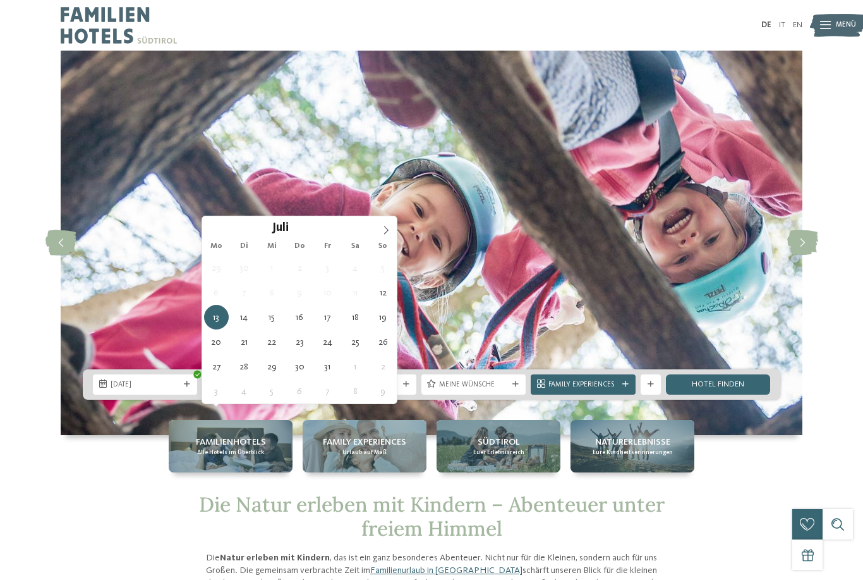
type div "20.07.2026"
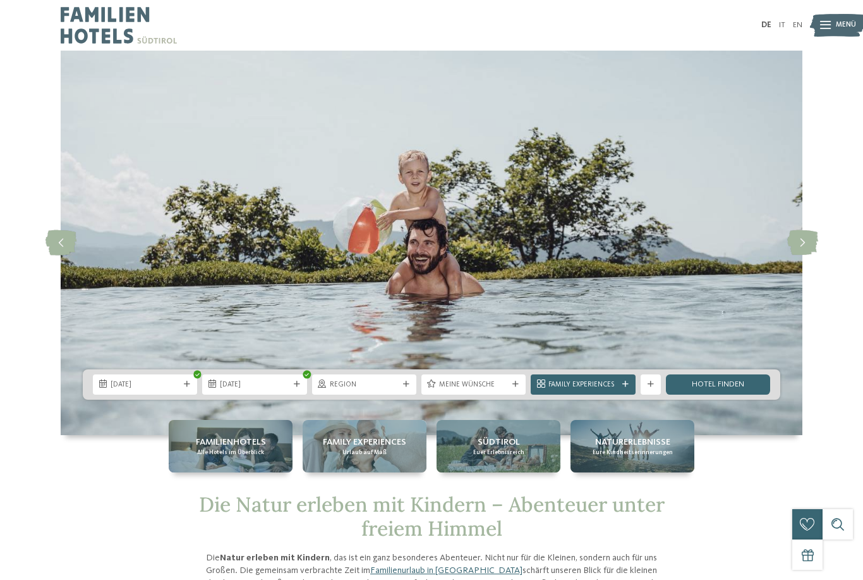
click at [386, 390] on span "Region" at bounding box center [364, 385] width 69 height 10
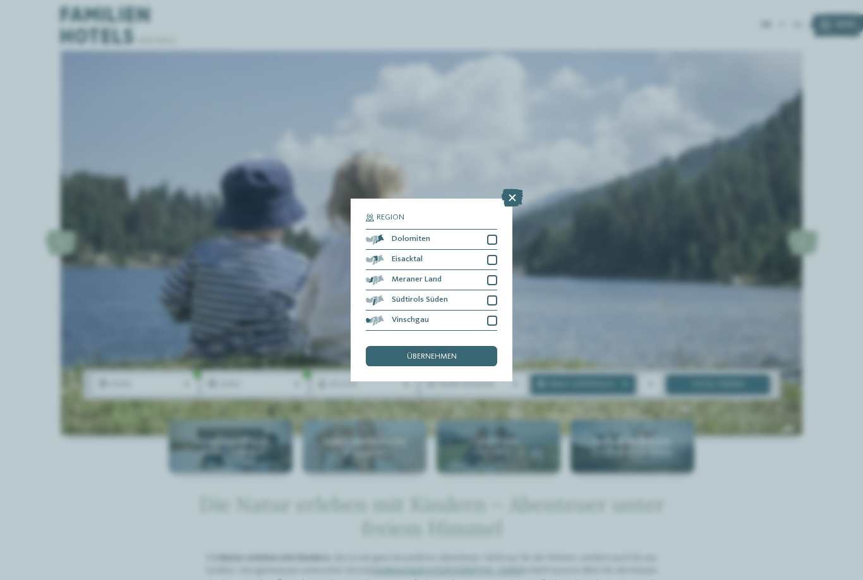
click at [449, 290] on div "Südtirols Süden" at bounding box center [431, 300] width 131 height 20
click at [441, 353] on span "übernehmen" at bounding box center [432, 357] width 50 height 8
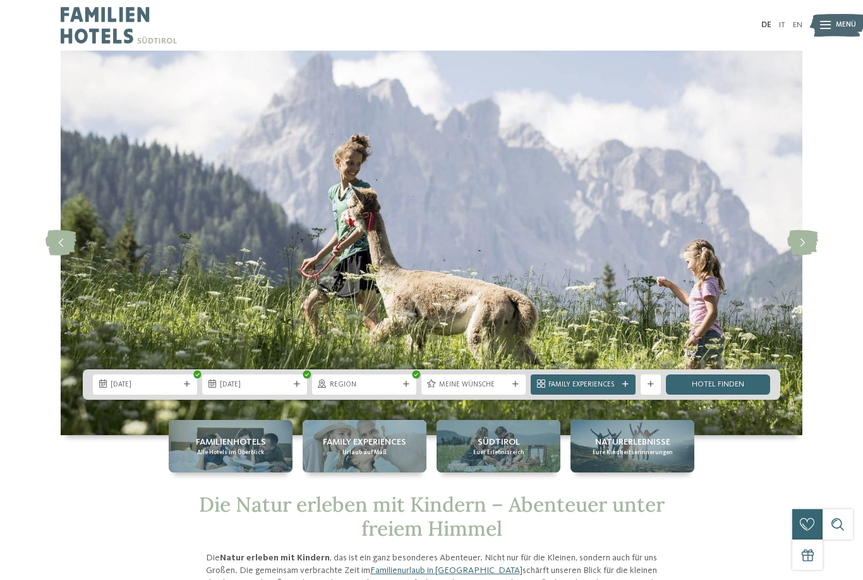
click at [277, 394] on div "20.07.2026" at bounding box center [254, 384] width 104 height 20
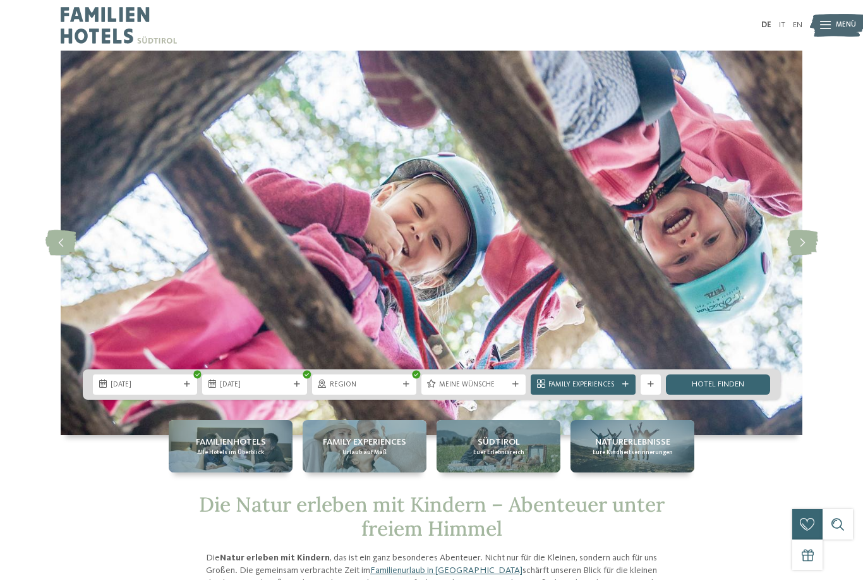
click at [384, 390] on span "Region" at bounding box center [364, 385] width 69 height 10
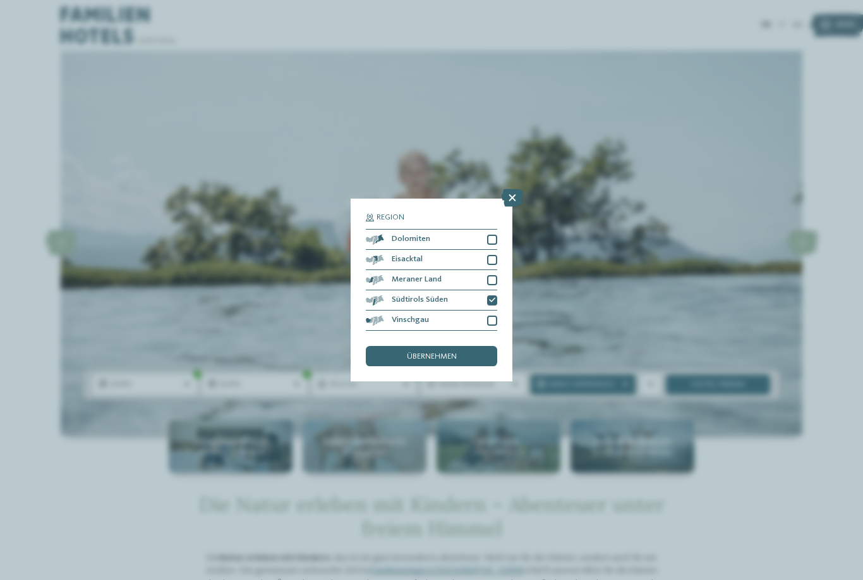
click at [434, 353] on span "übernehmen" at bounding box center [432, 357] width 50 height 8
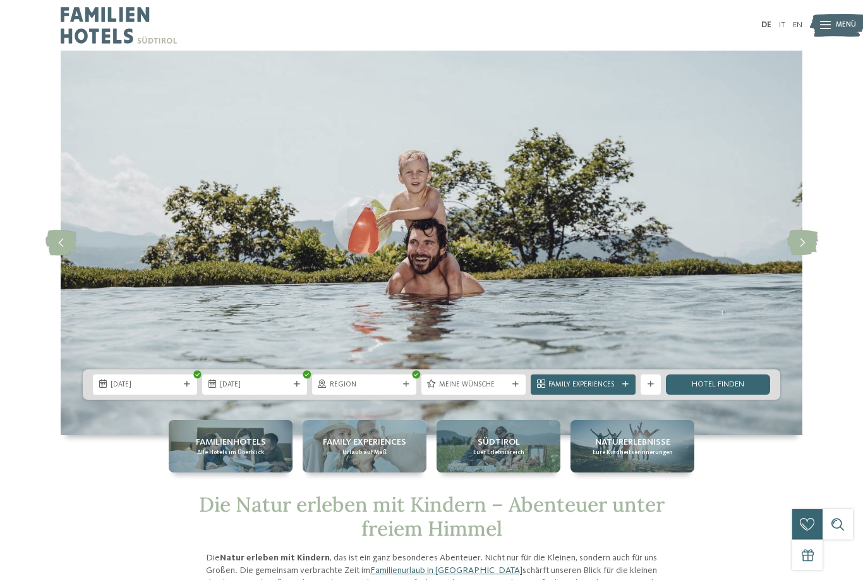
click at [491, 390] on span "Meine Wünsche" at bounding box center [473, 385] width 69 height 10
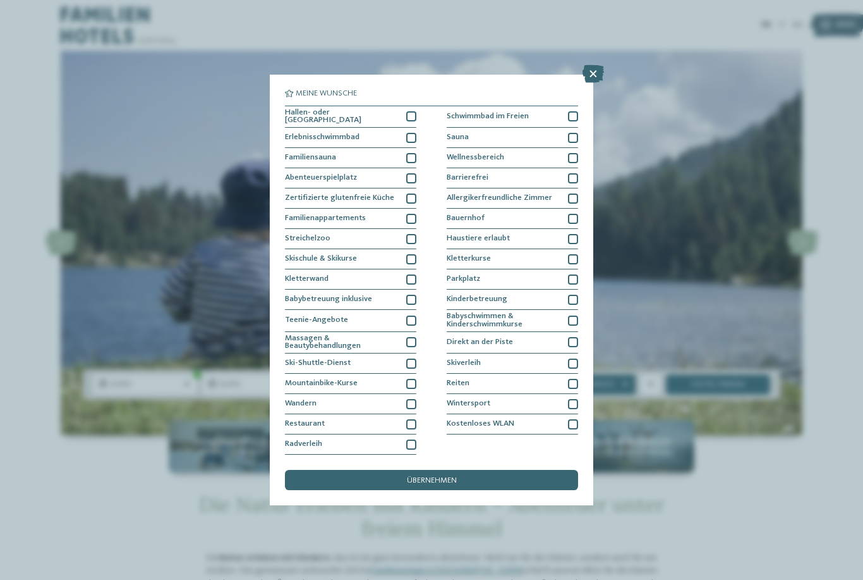
click at [556, 106] on div "Schwimmbad im Freien" at bounding box center [512, 117] width 131 height 22
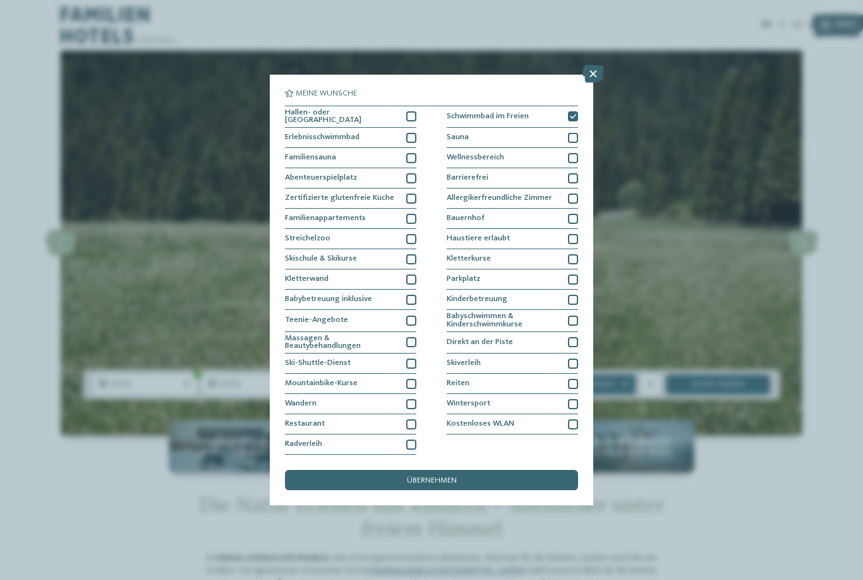
click at [467, 470] on div "übernehmen" at bounding box center [431, 480] width 293 height 20
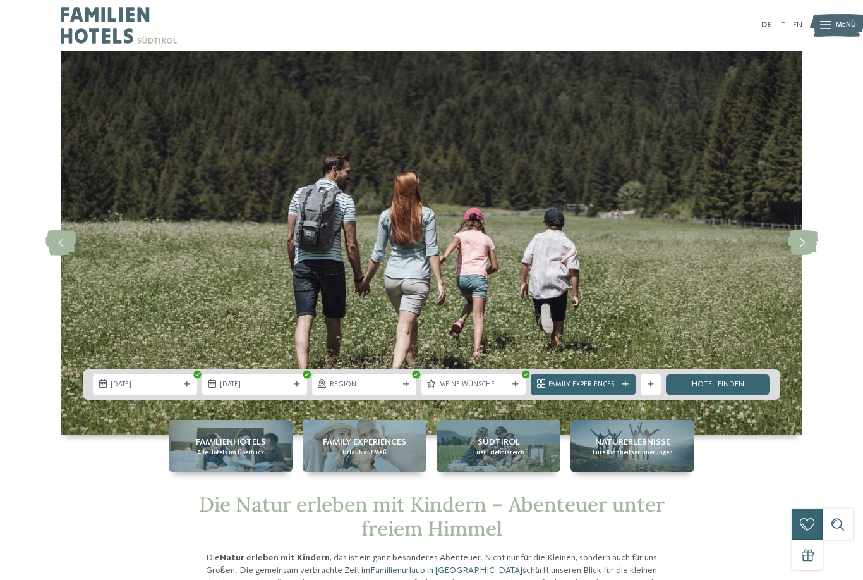
click at [605, 390] on span "Family Experiences" at bounding box center [583, 385] width 69 height 10
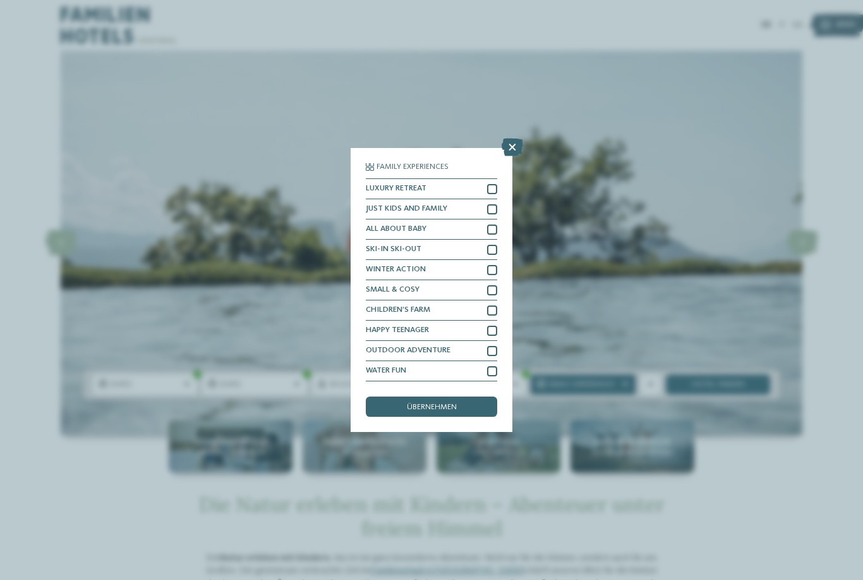
click at [498, 148] on div "Family Experiences LUXURY RETREAT JUST KIDS AND FAMILY" at bounding box center [432, 290] width 162 height 284
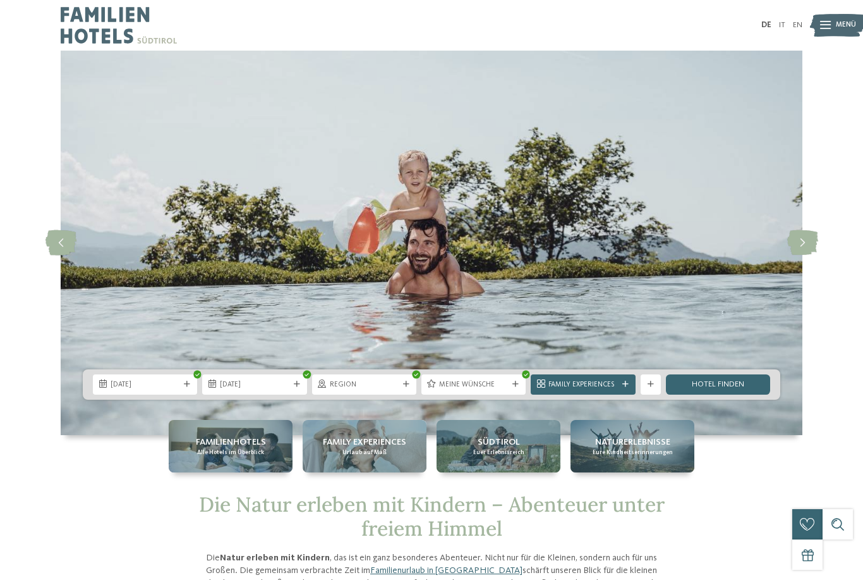
click at [611, 390] on span "Family Experiences" at bounding box center [583, 385] width 69 height 10
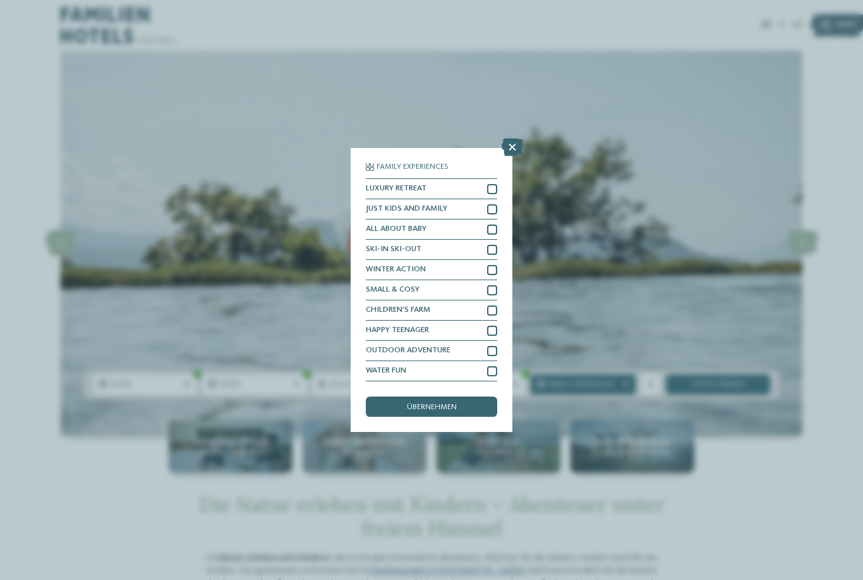
click at [496, 179] on div "LUXURY RETREAT" at bounding box center [431, 189] width 131 height 20
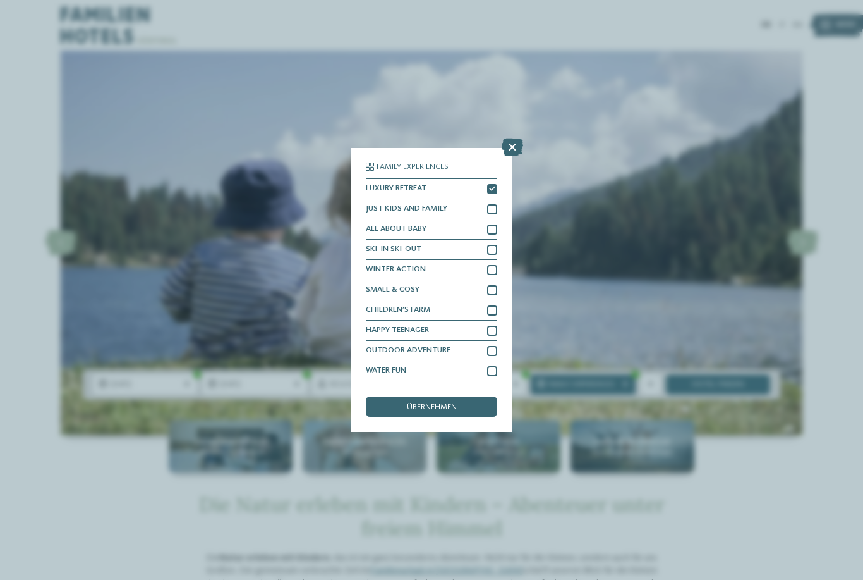
click at [435, 403] on span "übernehmen" at bounding box center [432, 407] width 50 height 8
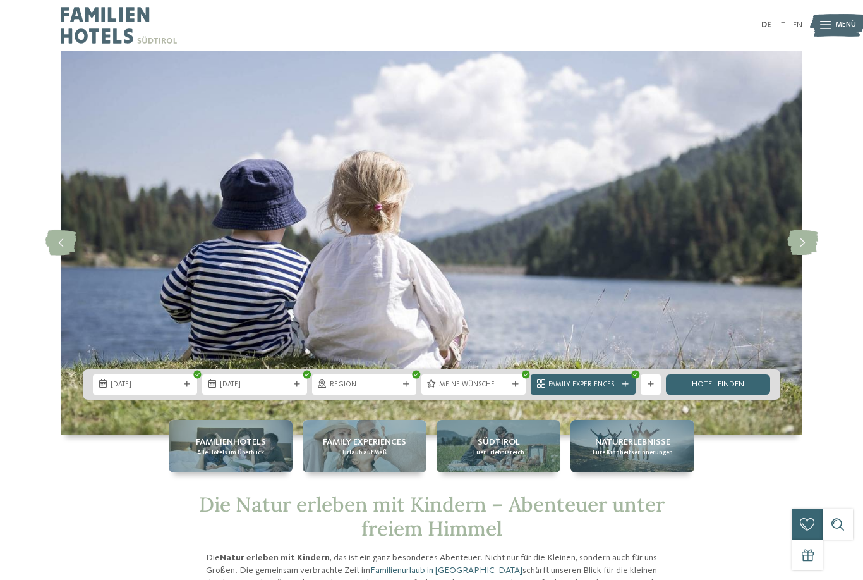
click at [722, 394] on link "Hotel finden" at bounding box center [718, 384] width 104 height 20
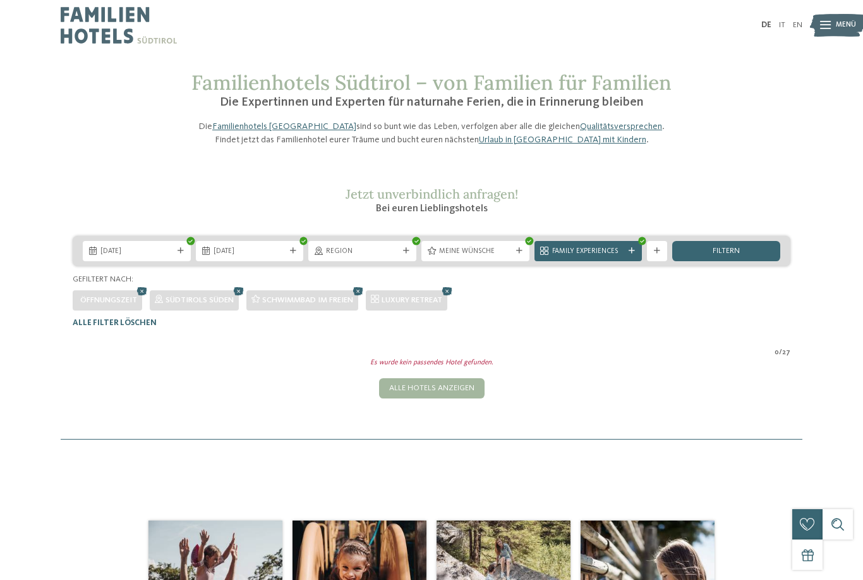
click at [475, 257] on span "Meine Wünsche" at bounding box center [475, 251] width 73 height 10
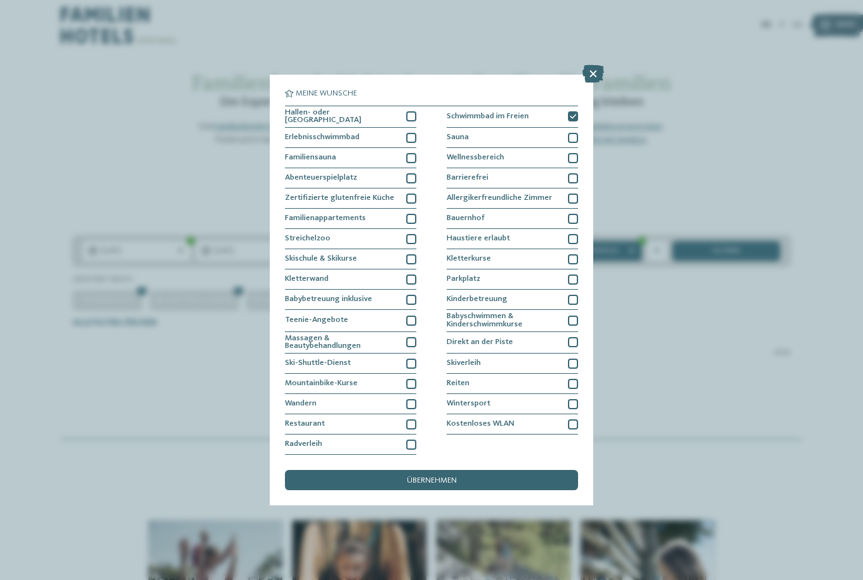
click at [791, 234] on div "Meine Wünsche Hallen- oder Schleusenbad Schwimmbad im Freien" at bounding box center [431, 290] width 863 height 580
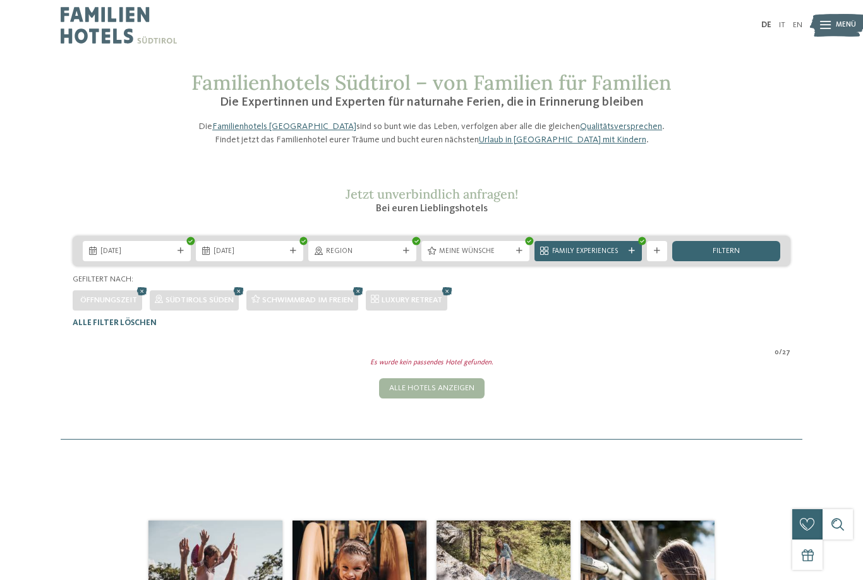
click at [423, 398] on div "Alle Hotels anzeigen" at bounding box center [432, 388] width 106 height 20
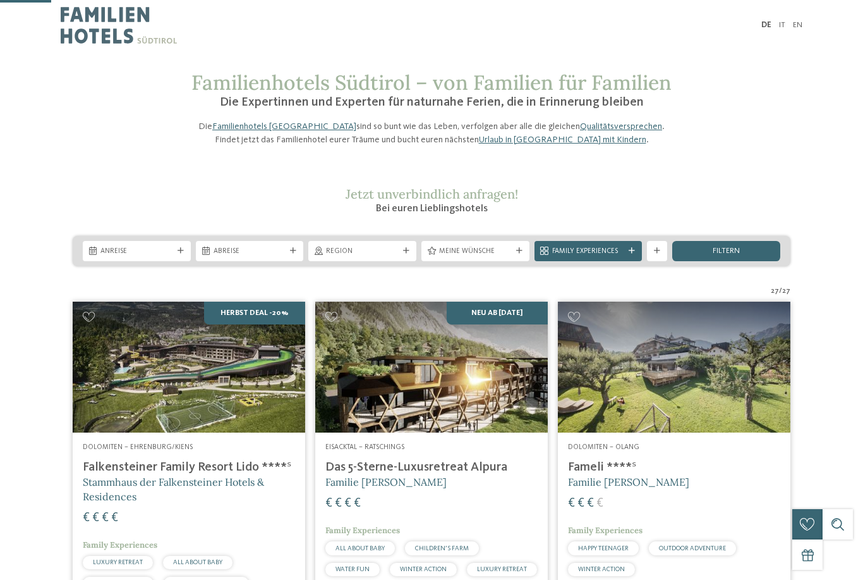
scroll to position [250, 0]
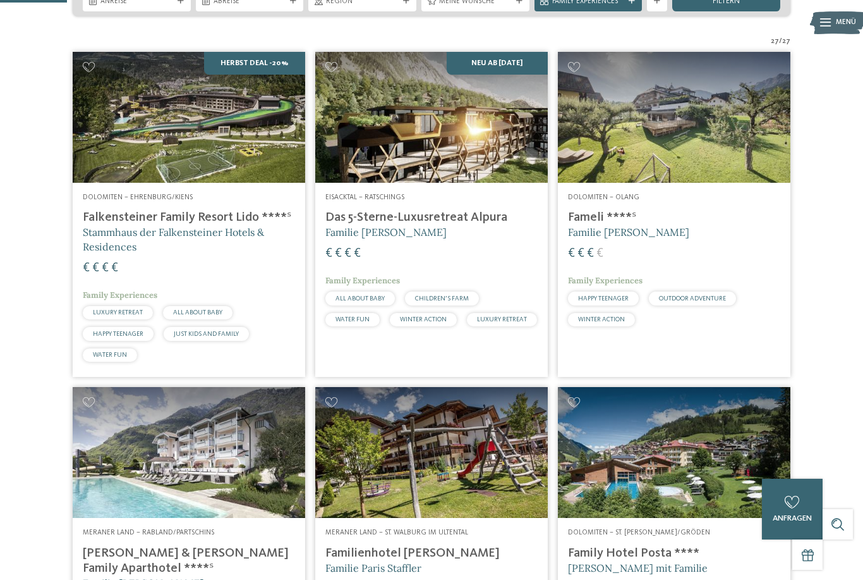
click at [442, 158] on img at bounding box center [431, 117] width 233 height 131
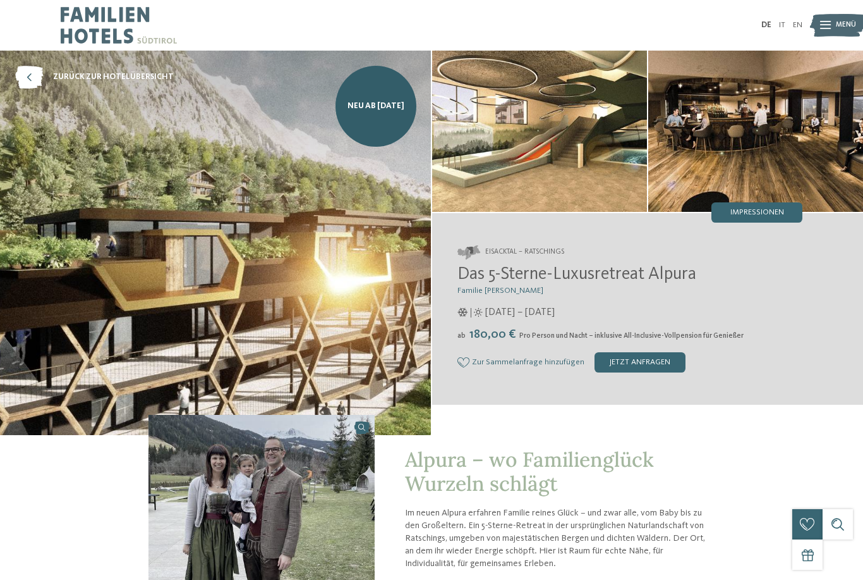
click at [828, 20] on div at bounding box center [825, 25] width 11 height 25
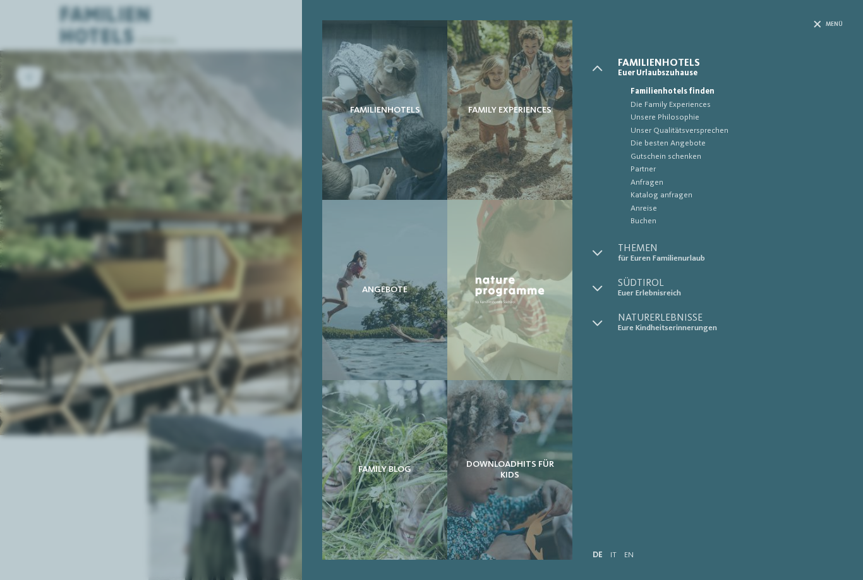
click at [823, 24] on div "Menü" at bounding box center [828, 24] width 29 height 8
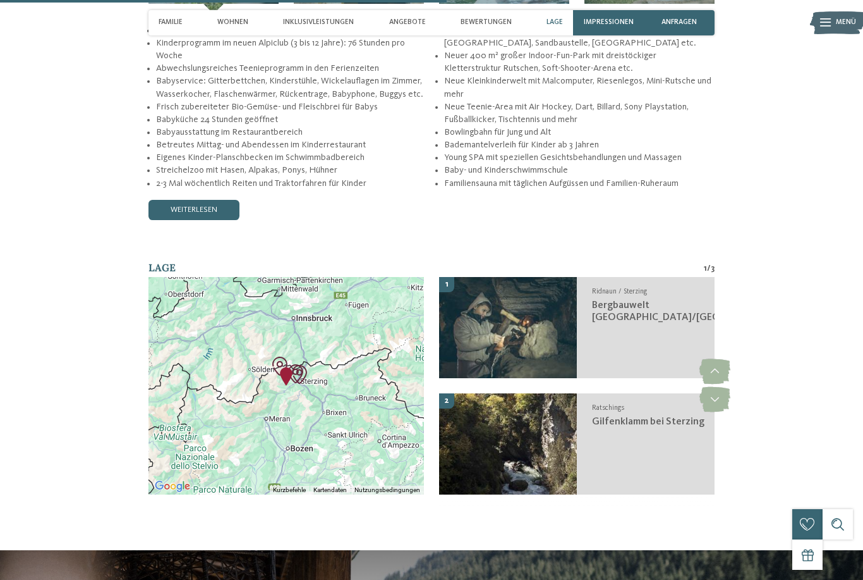
scroll to position [1959, 0]
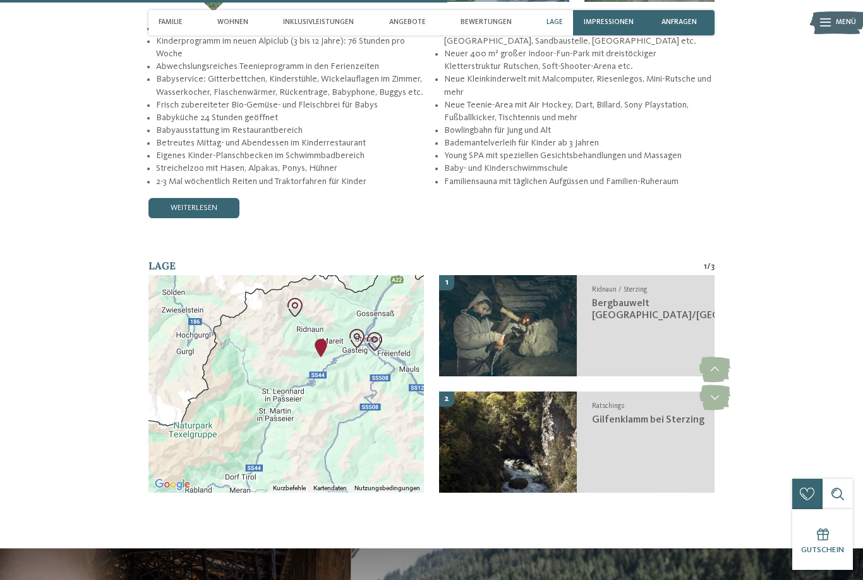
click at [371, 395] on div at bounding box center [287, 383] width 276 height 217
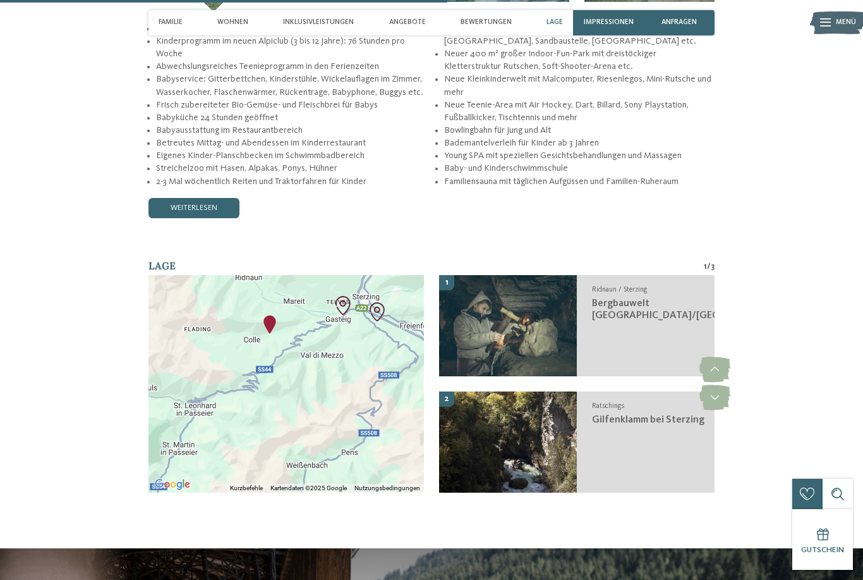
click at [793, 569] on div "Gutschein" at bounding box center [823, 539] width 61 height 61
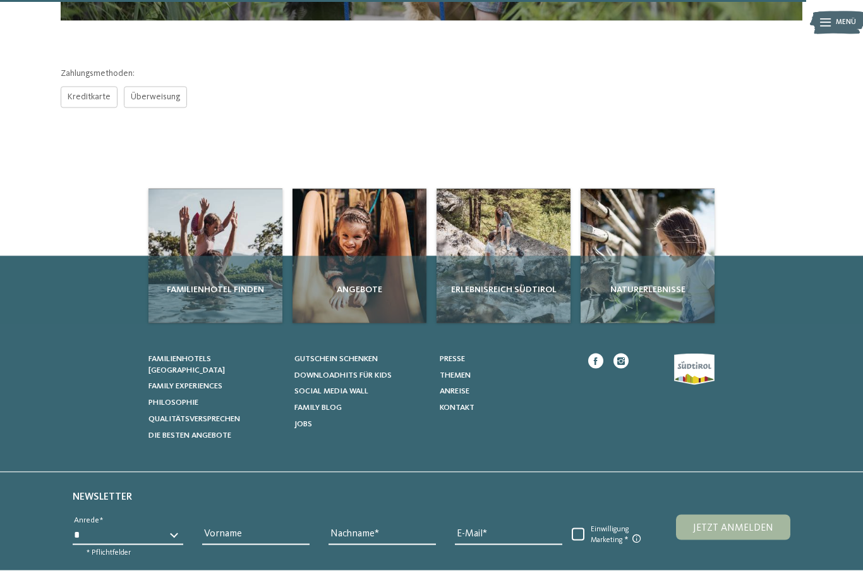
scroll to position [573, 0]
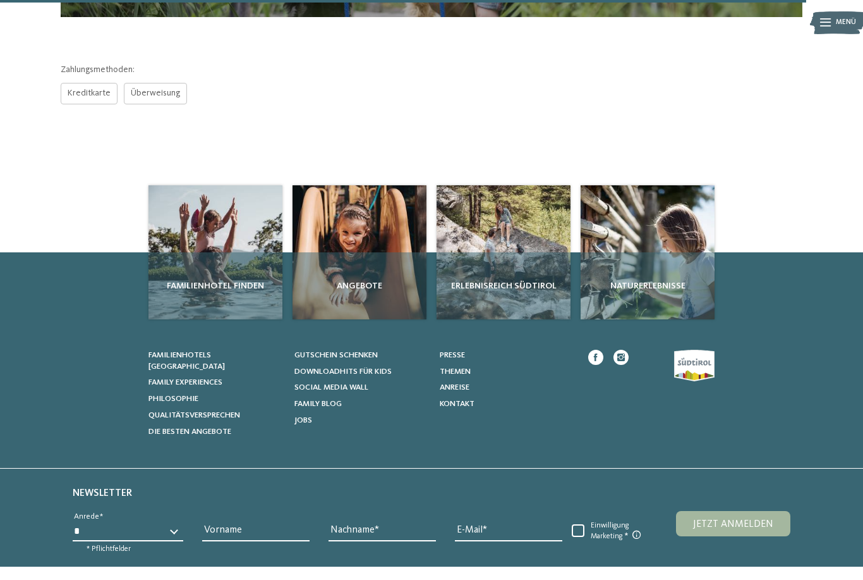
click at [221, 277] on div "Familienhotel finden" at bounding box center [216, 285] width 134 height 67
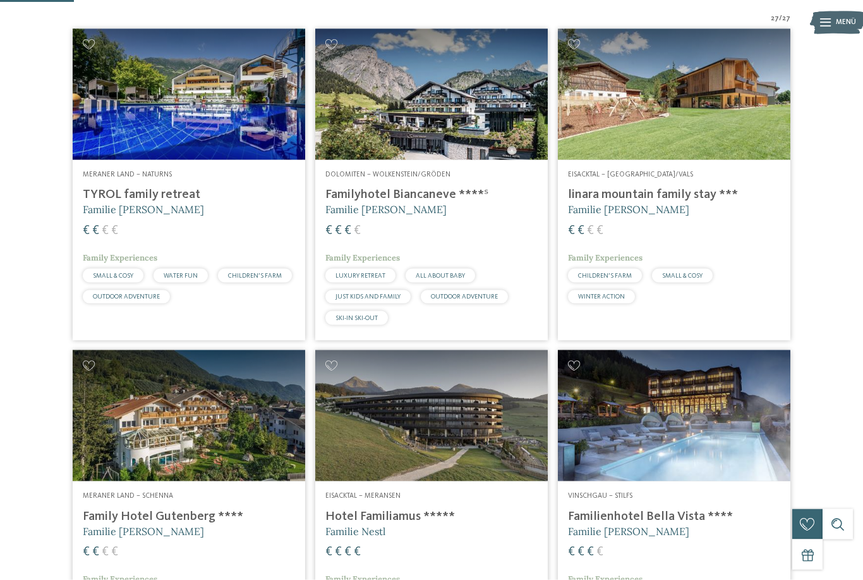
scroll to position [276, 0]
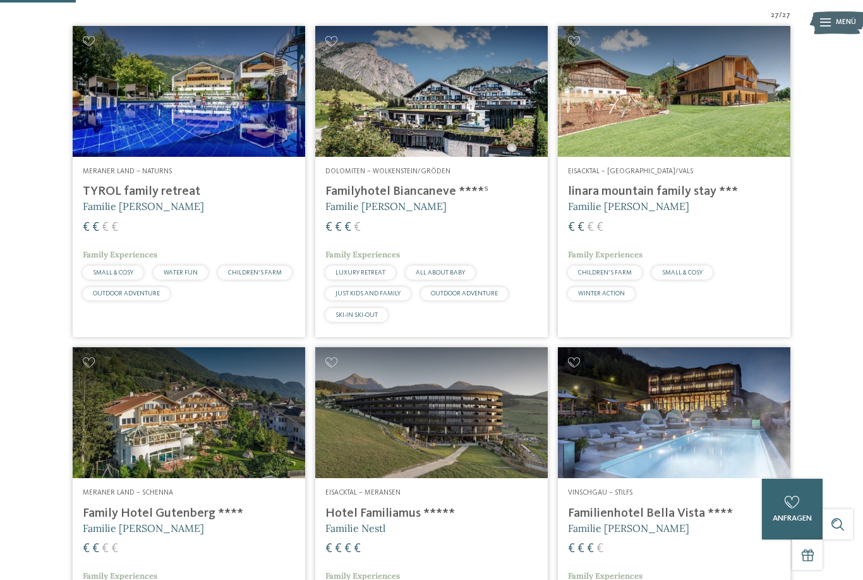
click at [703, 446] on img at bounding box center [674, 412] width 233 height 131
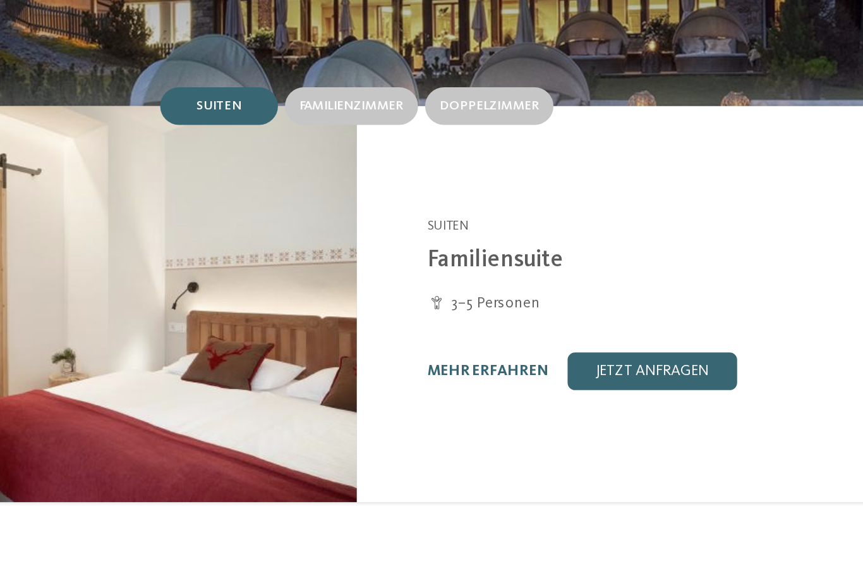
scroll to position [823, 0]
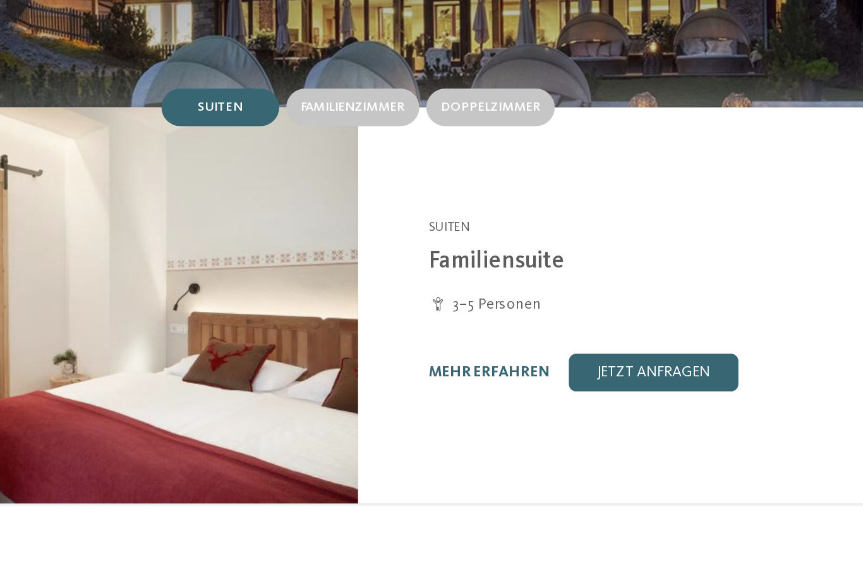
click at [470, 442] on link "mehr erfahren" at bounding box center [502, 446] width 65 height 8
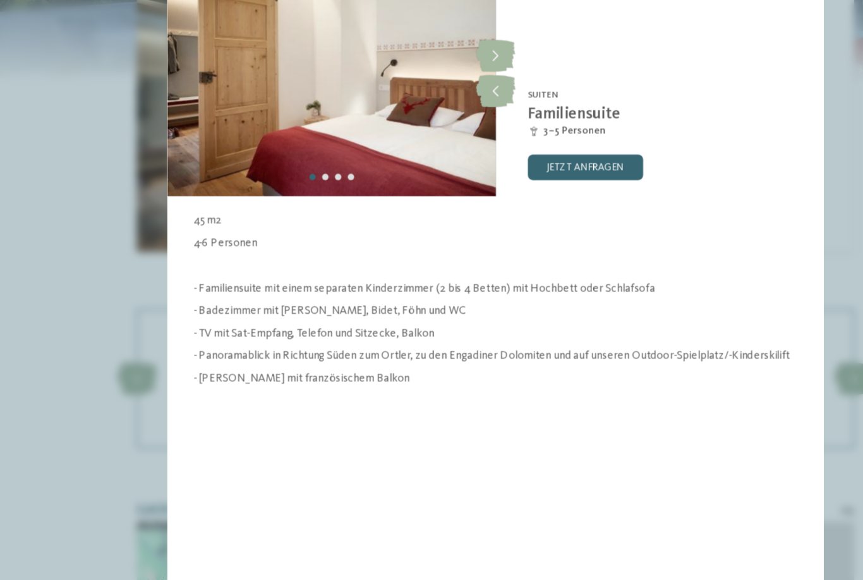
scroll to position [1059, 0]
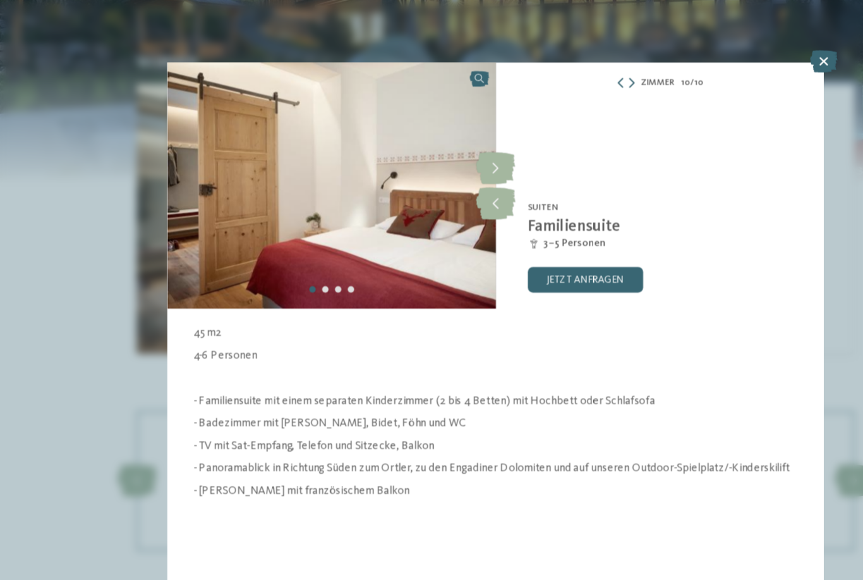
click at [680, 51] on icon at bounding box center [690, 50] width 21 height 18
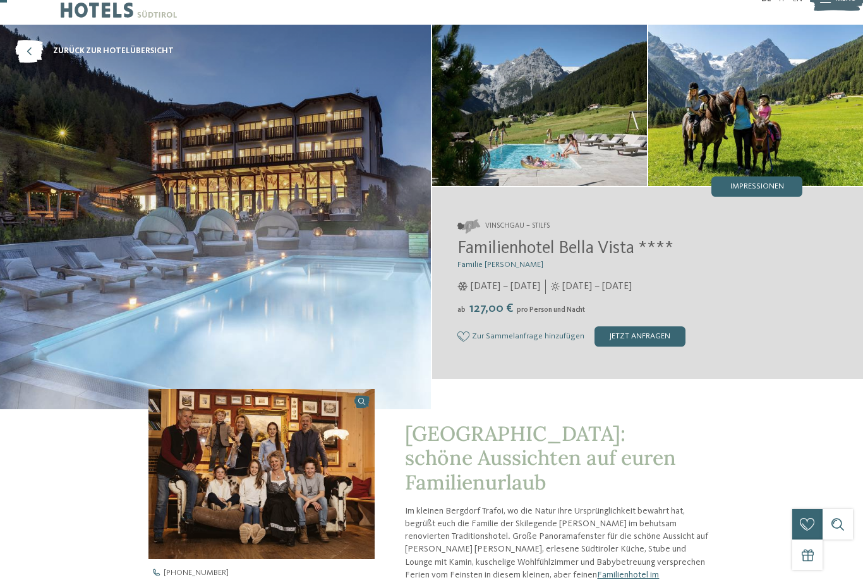
scroll to position [25, 0]
